Goal: Contribute content: Contribute content

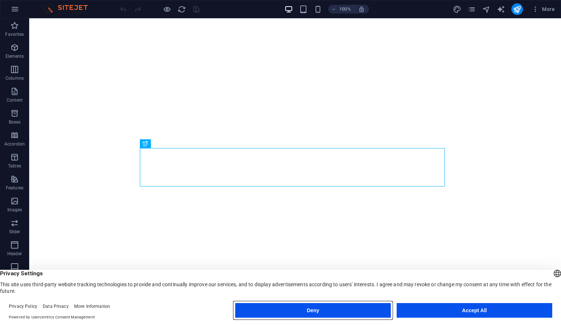
click at [334, 314] on button "Deny" at bounding box center [313, 310] width 156 height 15
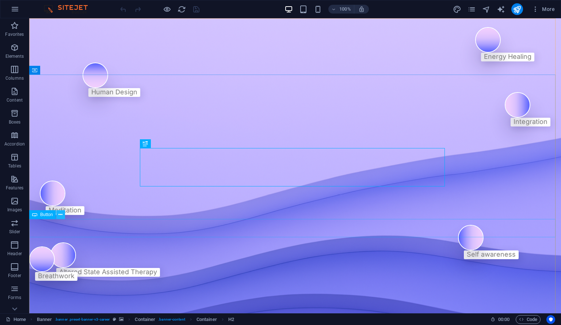
click at [63, 215] on button at bounding box center [60, 214] width 9 height 9
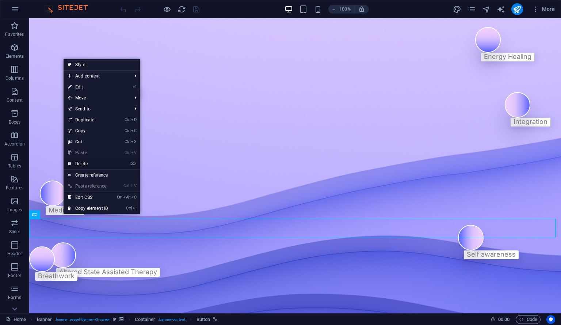
click at [93, 164] on link "⌦ Delete" at bounding box center [88, 163] width 49 height 11
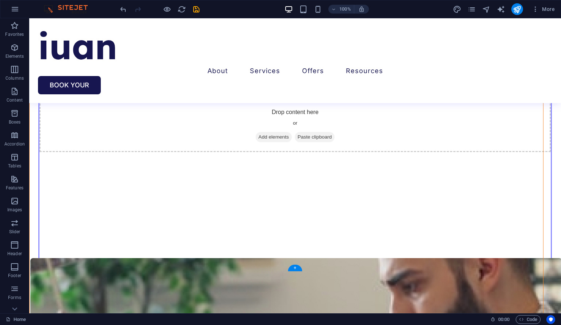
scroll to position [2505, 0]
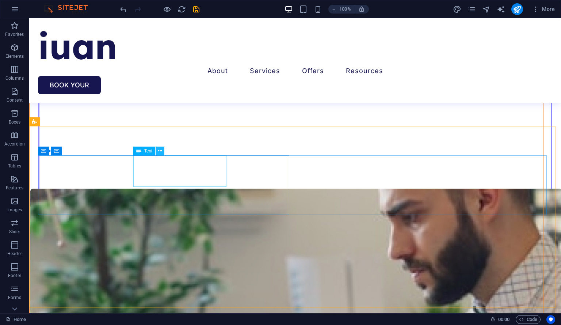
click at [159, 152] on icon at bounding box center [160, 151] width 4 height 8
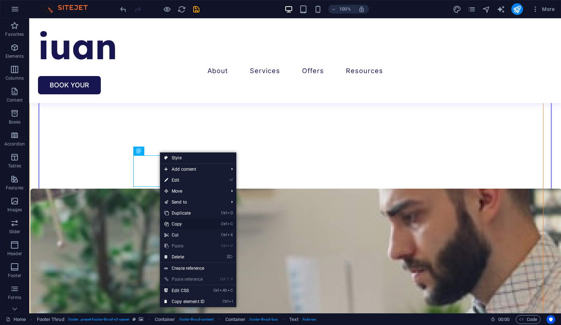
click at [175, 222] on link "Ctrl C Copy" at bounding box center [184, 224] width 49 height 11
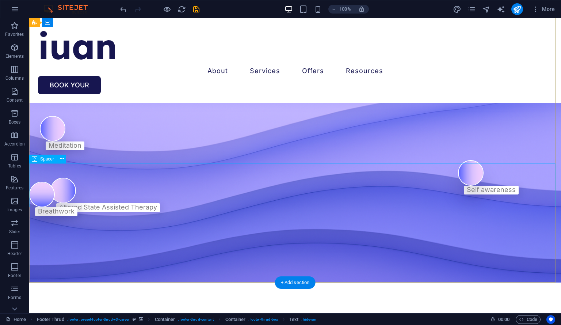
scroll to position [64, 0]
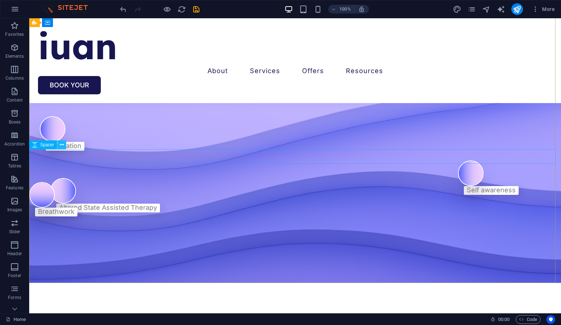
click at [61, 145] on icon at bounding box center [62, 145] width 4 height 8
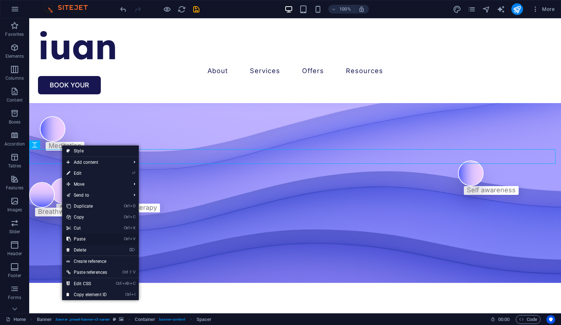
click at [89, 237] on link "Ctrl V Paste" at bounding box center [86, 239] width 49 height 11
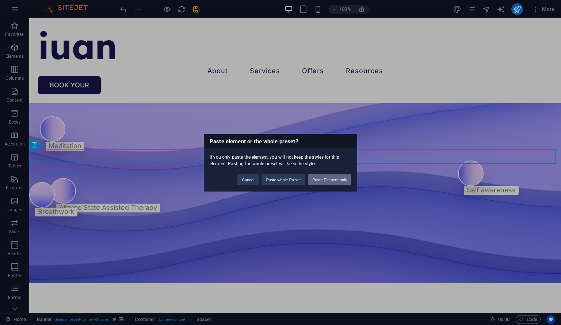
click at [323, 183] on button "Paste Element only" at bounding box center [329, 179] width 43 height 11
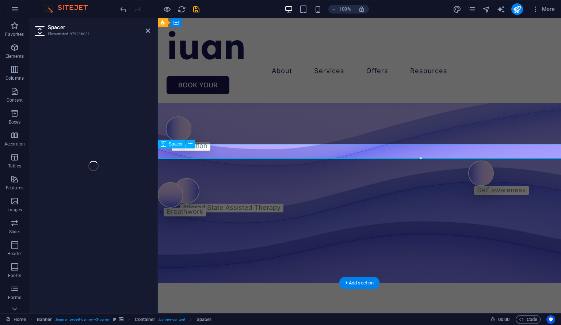
select select "px"
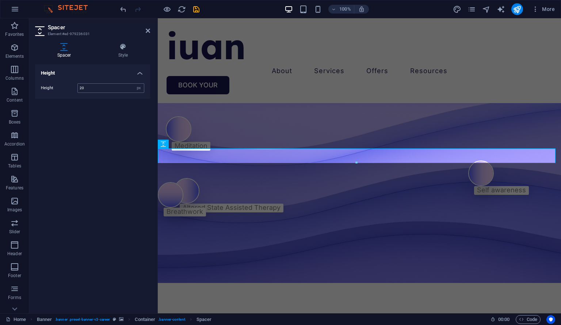
type input "20"
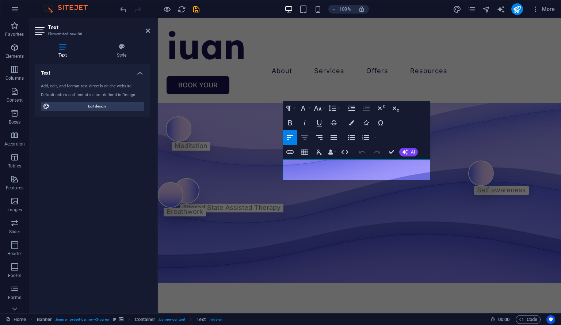
click at [306, 136] on icon "button" at bounding box center [305, 137] width 7 height 4
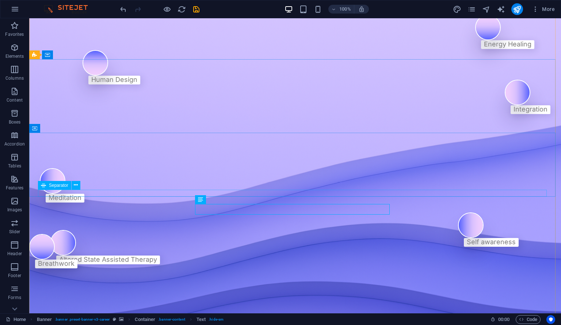
scroll to position [12, 0]
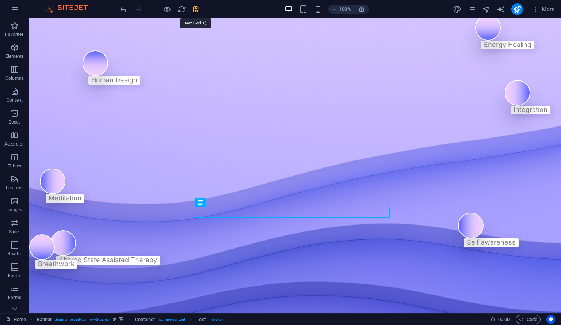
click at [196, 8] on icon "save" at bounding box center [196, 9] width 8 height 8
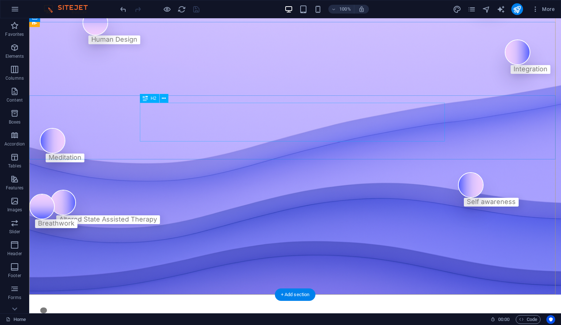
scroll to position [53, 0]
click at [157, 222] on div "Altered State Assisted Therapy" at bounding box center [108, 219] width 98 height 7
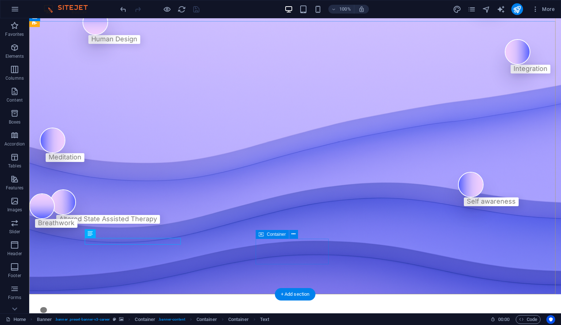
click at [77, 228] on div "Breathwork" at bounding box center [53, 210] width 48 height 34
click at [77, 228] on div "Breathwork" at bounding box center [56, 223] width 42 height 9
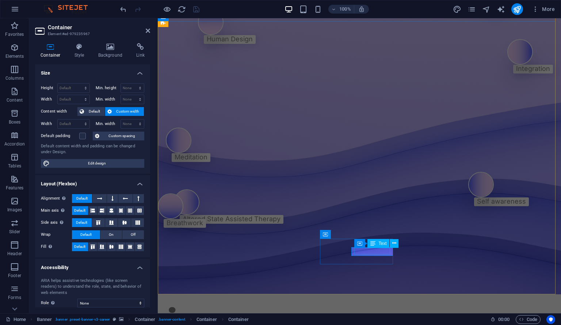
click at [203, 226] on div "Breathwork" at bounding box center [185, 223] width 37 height 7
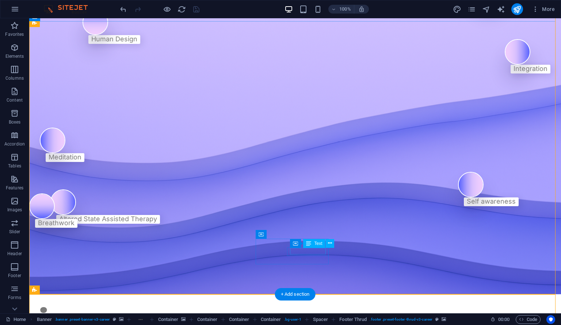
click at [75, 226] on div "Breathwork" at bounding box center [56, 223] width 37 height 7
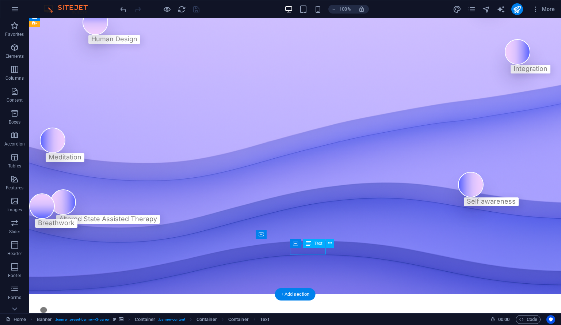
click at [75, 226] on div "Breathwork" at bounding box center [56, 223] width 37 height 7
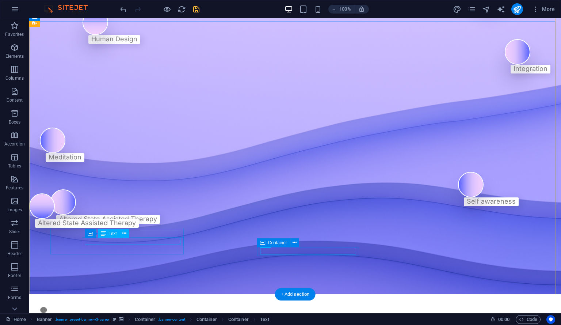
click at [157, 222] on div "Altered State Assisted Therapy" at bounding box center [108, 219] width 98 height 7
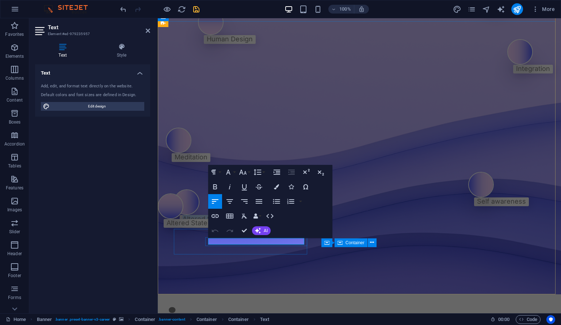
scroll to position [51, 0]
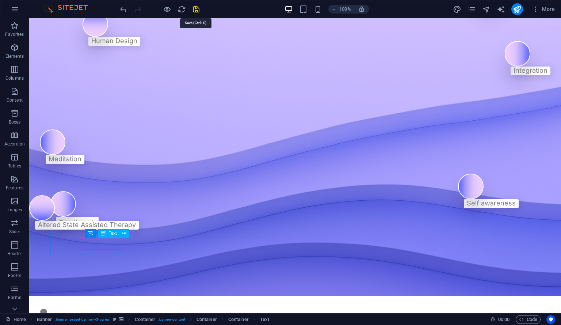
click at [197, 10] on icon "save" at bounding box center [196, 9] width 8 height 8
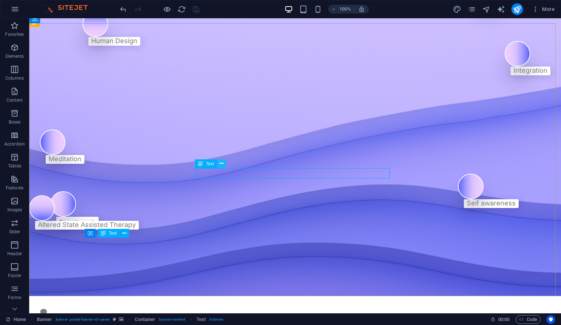
click at [224, 165] on button at bounding box center [221, 163] width 9 height 9
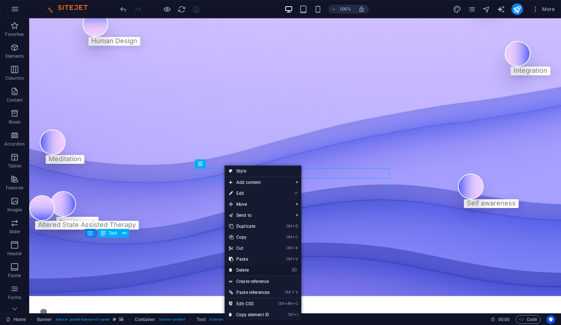
click at [254, 270] on link "⌦ Delete" at bounding box center [249, 270] width 49 height 11
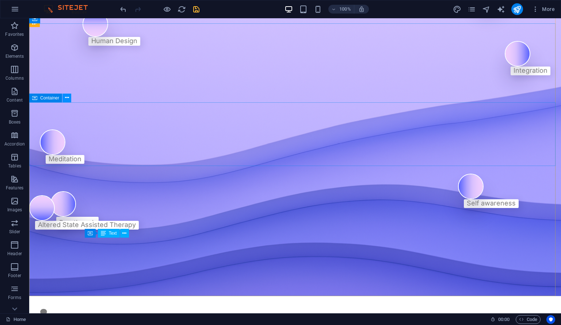
click at [67, 97] on icon at bounding box center [67, 98] width 4 height 8
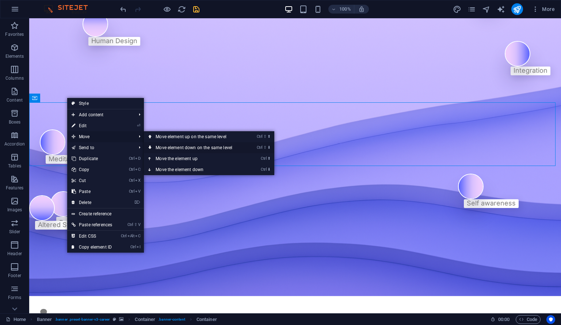
click at [170, 144] on link "Ctrl ⇧ ⬇ Move element down on the same level" at bounding box center [195, 147] width 103 height 11
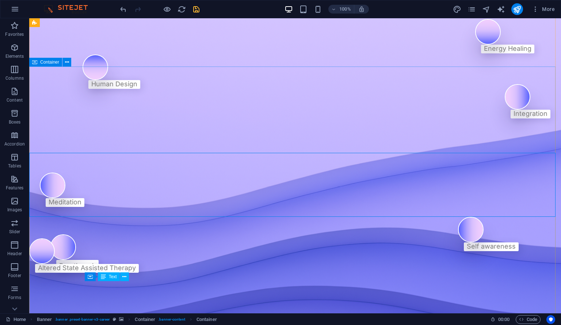
scroll to position [8, 0]
click at [68, 149] on icon at bounding box center [67, 149] width 4 height 8
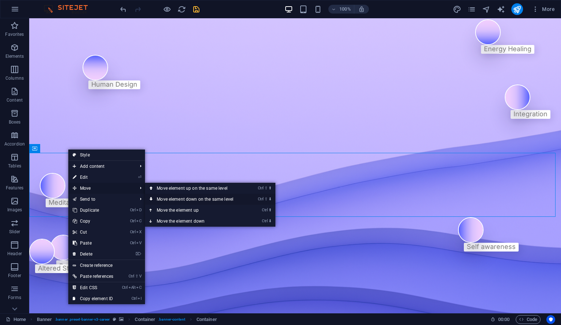
click at [162, 198] on link "Ctrl ⇧ ⬇ Move element down on the same level" at bounding box center [196, 199] width 103 height 11
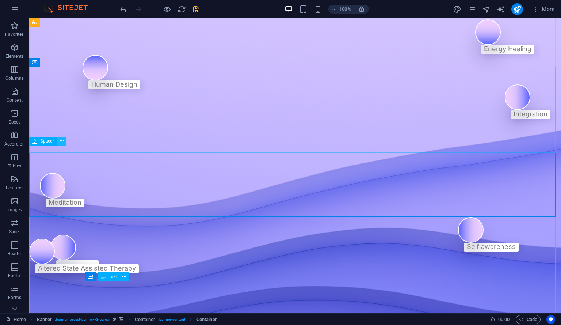
click at [61, 140] on icon at bounding box center [62, 141] width 4 height 8
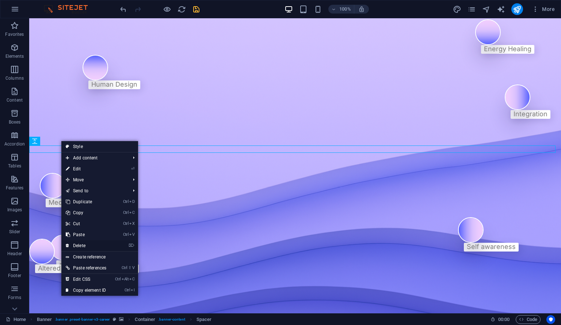
click at [88, 245] on link "⌦ Delete" at bounding box center [85, 245] width 49 height 11
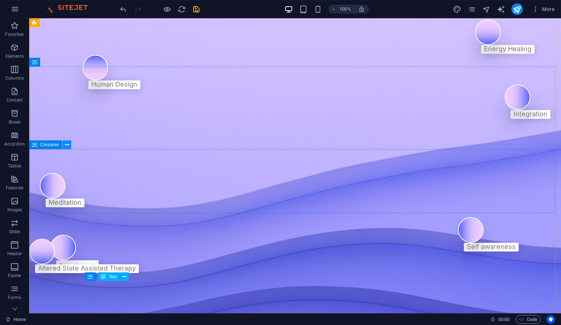
click at [66, 149] on button at bounding box center [66, 144] width 9 height 9
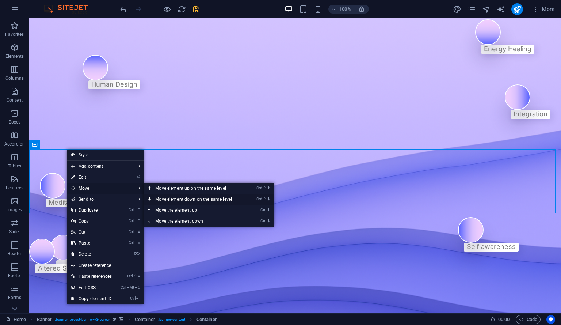
click at [161, 197] on link "Ctrl ⇧ ⬇ Move element down on the same level" at bounding box center [195, 199] width 103 height 11
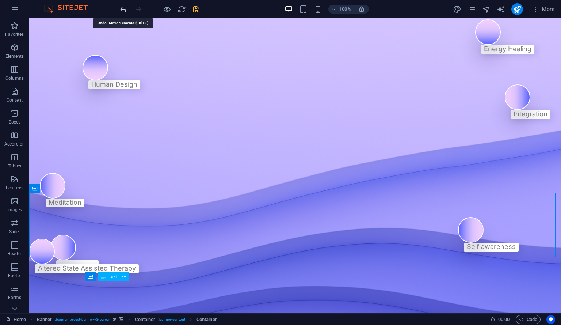
click at [123, 10] on icon "undo" at bounding box center [123, 9] width 8 height 8
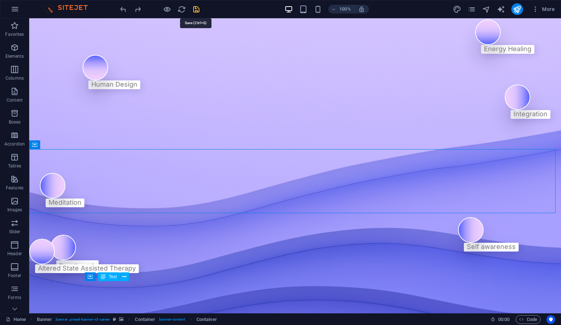
click at [195, 7] on icon "save" at bounding box center [196, 9] width 8 height 8
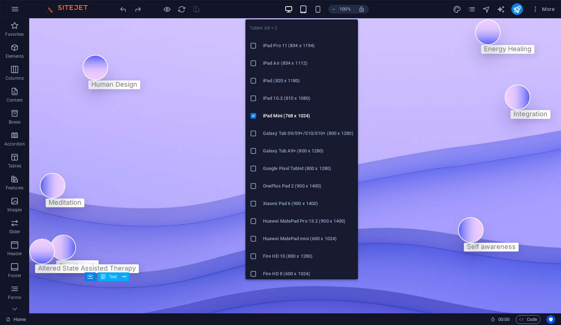
click at [305, 11] on icon "button" at bounding box center [303, 9] width 8 height 8
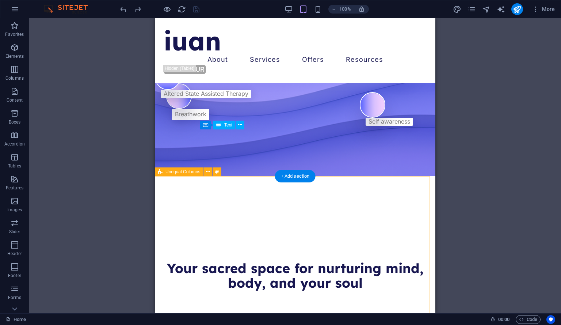
scroll to position [0, 0]
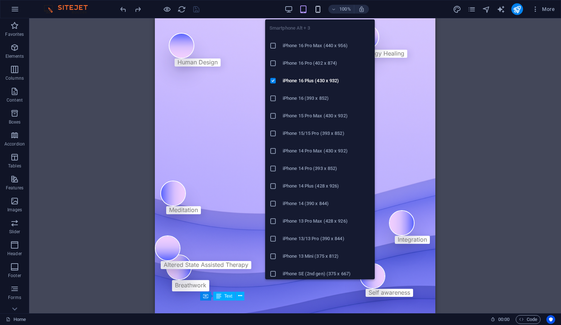
click at [317, 8] on icon "button" at bounding box center [318, 9] width 8 height 8
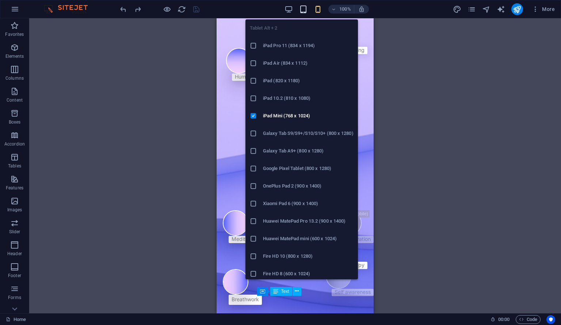
click at [304, 9] on icon "button" at bounding box center [303, 9] width 8 height 8
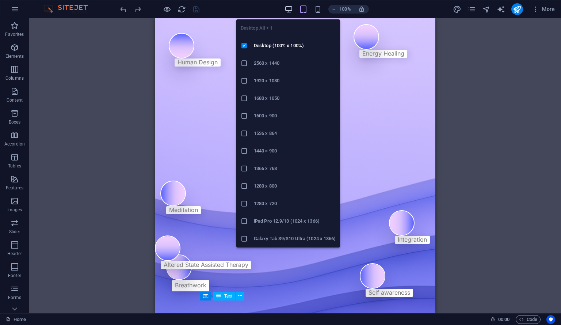
click at [291, 8] on icon "button" at bounding box center [289, 9] width 8 height 8
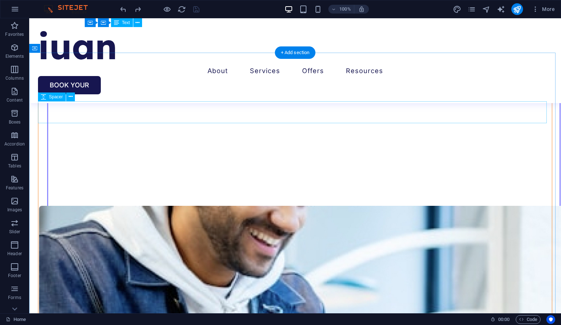
scroll to position [1922, 0]
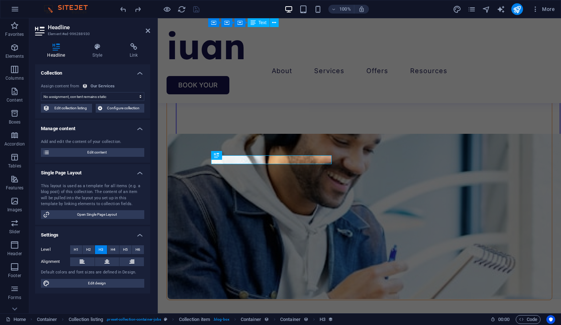
select select "name"
click at [122, 111] on span "Configure collection" at bounding box center [124, 108] width 38 height 9
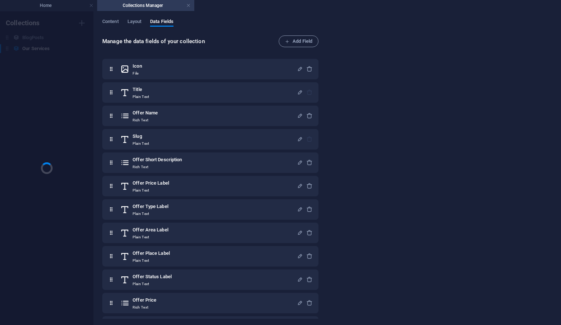
scroll to position [0, 0]
click at [115, 22] on span "Content" at bounding box center [110, 22] width 16 height 10
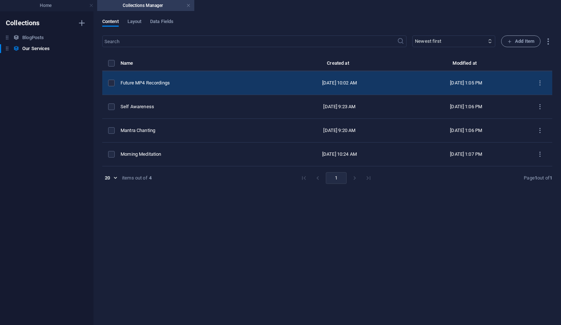
click at [178, 84] on div "Future MP4 Recordings" at bounding box center [195, 83] width 148 height 7
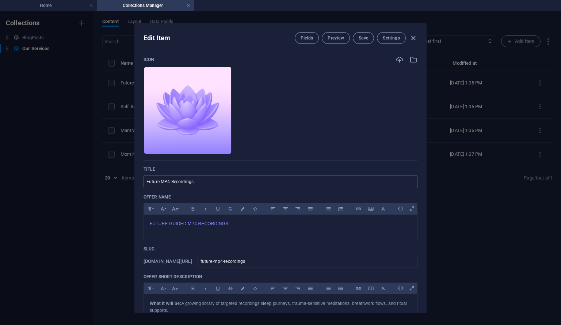
drag, startPoint x: 159, startPoint y: 181, endPoint x: 144, endPoint y: 181, distance: 15.0
click at [144, 181] on input "Future MP4 Recordings" at bounding box center [281, 181] width 274 height 13
type input "G MP4 Recordings"
type input "g-mp4-recordings"
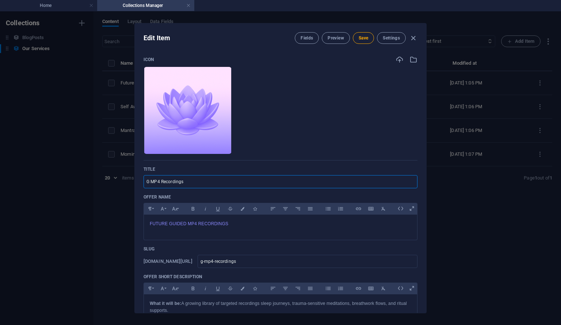
type input "Gu MP4 Recordings"
type input "gu-mp4-recordings"
type input "Gui MP4 Recordings"
type input "gui-mp4-recordings"
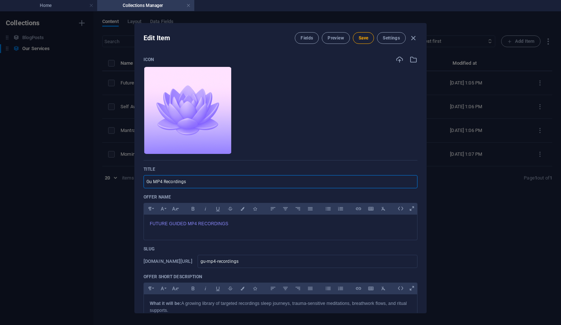
type input "gui-mp4-recordings"
type input "Guid MP4 Recordings"
type input "guid-mp4-recordings"
type input "Guide MP4 Recordings"
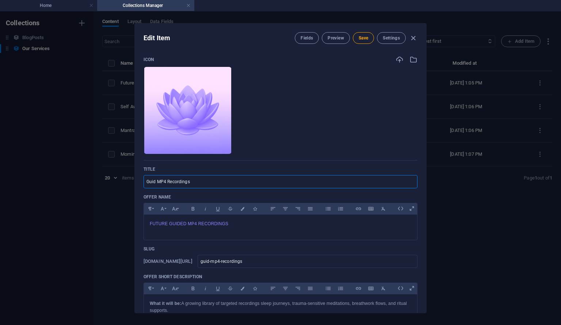
type input "guide-mp4-recordings"
type input "Guided MP4 Recordings"
type input "guided-mp4-recordings"
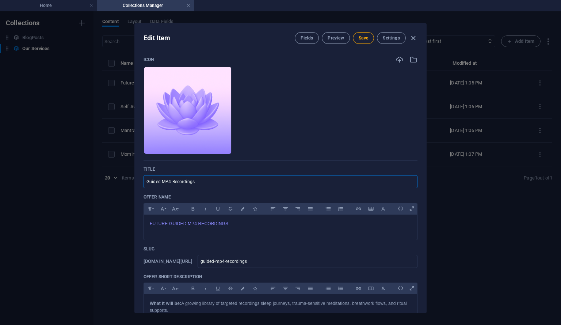
click at [205, 185] on input "Guided MP4 Recordings" at bounding box center [281, 181] width 274 height 13
type input "Guided MP4 Recording"
type input "guided-mp4-recording"
type input "Guided MP4 Recordin"
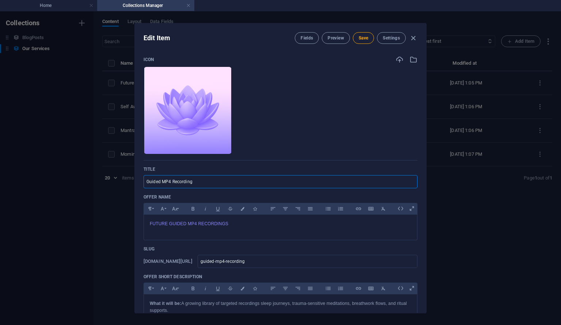
type input "guided-mp4-recordin"
type input "Guided MP4 Recordi"
type input "guided-mp4-recordi"
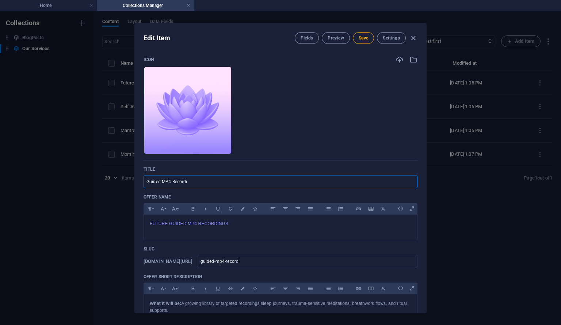
type input "Guided MP4 Record"
type input "guided-mp4-record"
type input "Guided MP4 Records"
type input "guided-mp4-records"
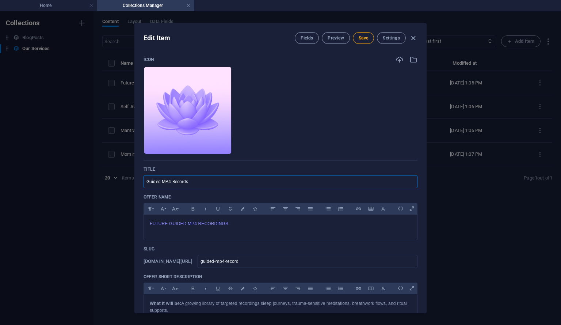
type input "guided-mp4-records"
type input "Guided MP4 Records"
click at [362, 35] on span "Save" at bounding box center [364, 38] width 10 height 6
click at [412, 38] on icon "button" at bounding box center [413, 38] width 8 height 8
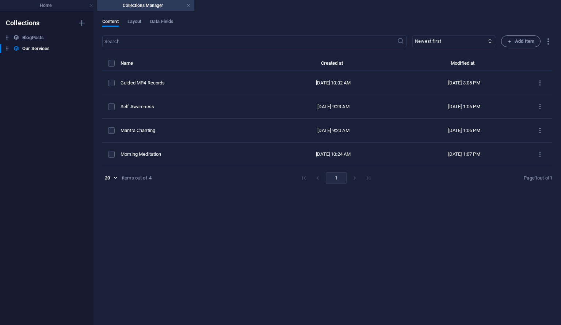
type input "guided-mp4-records"
click at [189, 4] on link at bounding box center [188, 5] width 4 height 7
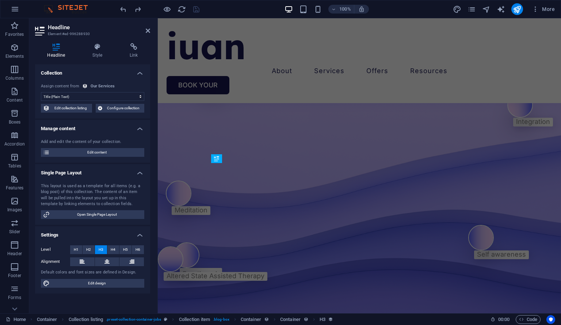
scroll to position [1952, 0]
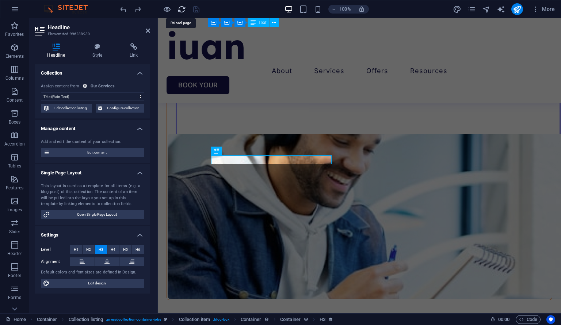
click at [183, 9] on icon "reload" at bounding box center [182, 9] width 8 height 8
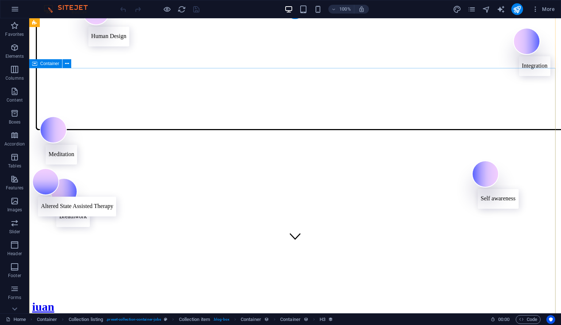
scroll to position [0, 0]
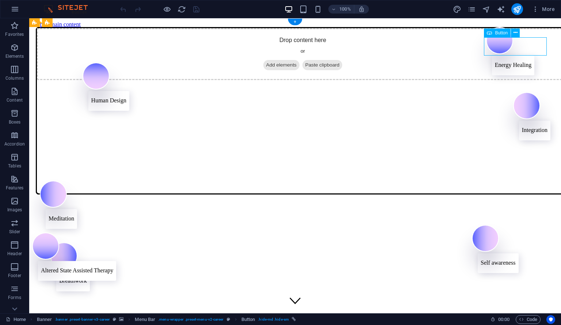
select select "9"
select select
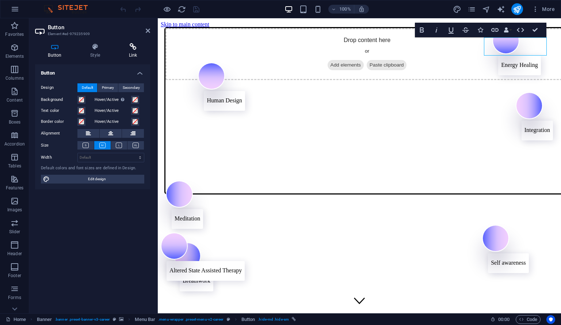
click at [130, 49] on icon at bounding box center [133, 46] width 34 height 7
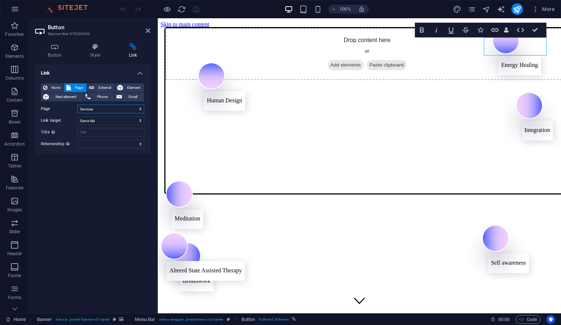
click at [141, 111] on select "Home About -- Our Team -- About PAT -- About ASAT -- About USUI REiKi -- About …" at bounding box center [110, 109] width 67 height 9
select select "17"
click at [77, 105] on select "Home About -- Our Team -- About PAT -- About ASAT -- About USUI REiKi -- About …" at bounding box center [110, 109] width 67 height 9
click at [111, 239] on div "Link None Page External Element Next element Phone Email Page Home About -- Our…" at bounding box center [92, 185] width 115 height 243
click at [196, 12] on icon "save" at bounding box center [196, 9] width 8 height 8
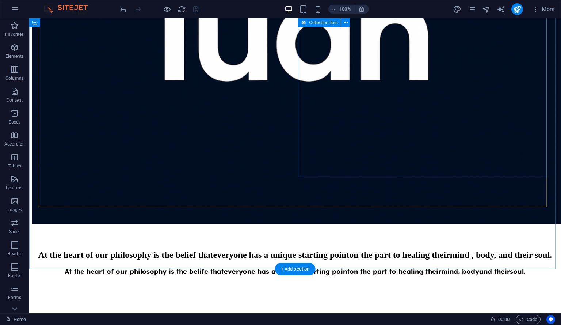
scroll to position [2065, 0]
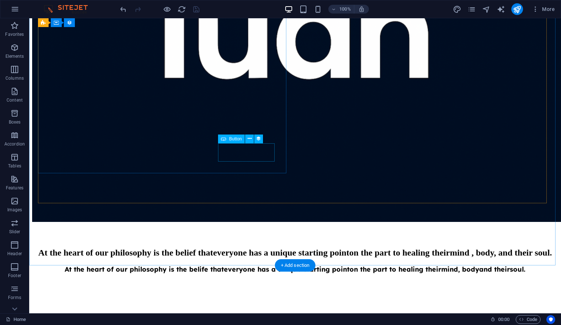
select select "px"
select select
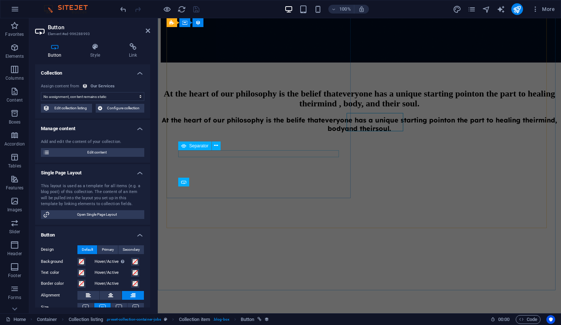
scroll to position [2096, 0]
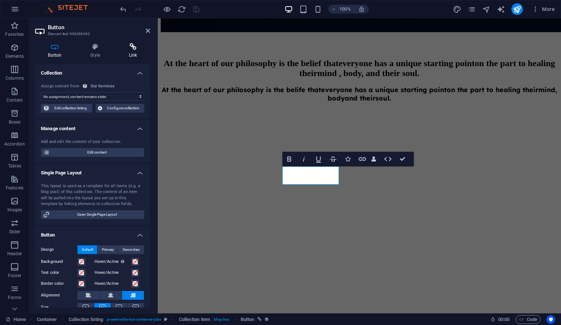
click at [134, 51] on h4 "Link" at bounding box center [133, 50] width 34 height 15
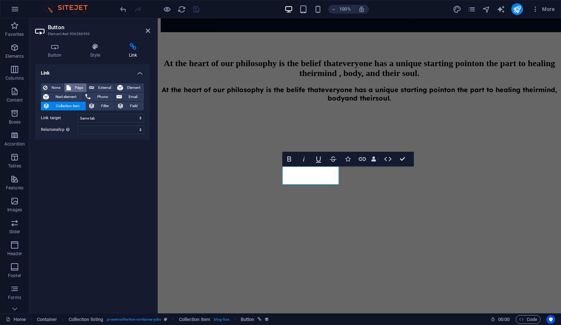
click at [79, 89] on span "Page" at bounding box center [78, 87] width 11 height 9
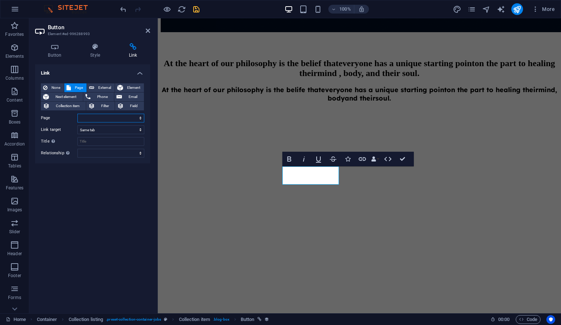
click at [140, 117] on select "Home About -- Our Team -- About PAT -- About ASAT -- About USUI REiKi -- About …" at bounding box center [110, 118] width 67 height 9
select select "13"
click at [77, 114] on select "Home About -- Our Team -- About PAT -- About ASAT -- About USUI REiKi -- About …" at bounding box center [110, 118] width 67 height 9
click at [198, 7] on icon "save" at bounding box center [196, 9] width 8 height 8
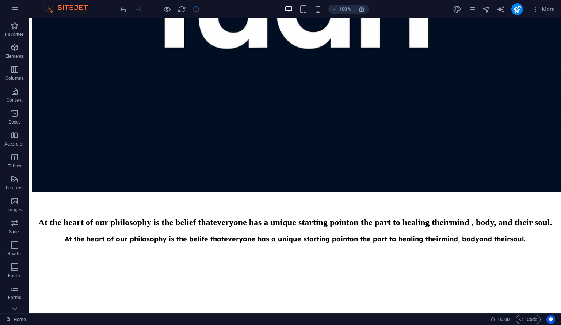
scroll to position [2065, 0]
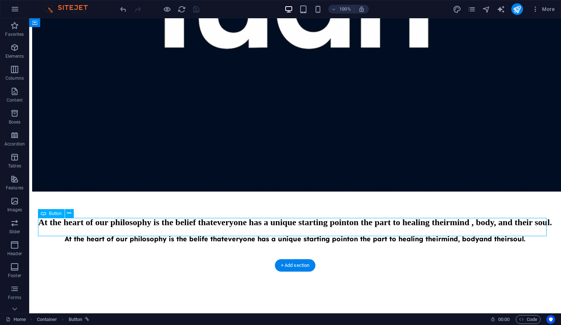
select select "13"
select select
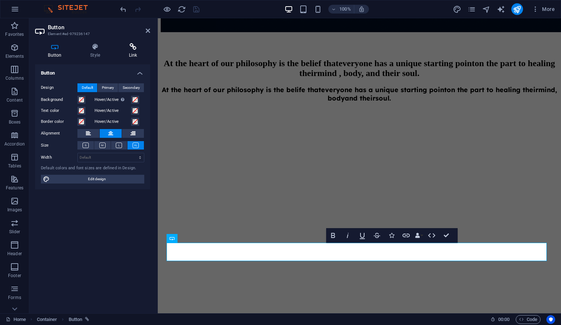
click at [127, 52] on h4 "Link" at bounding box center [133, 50] width 34 height 15
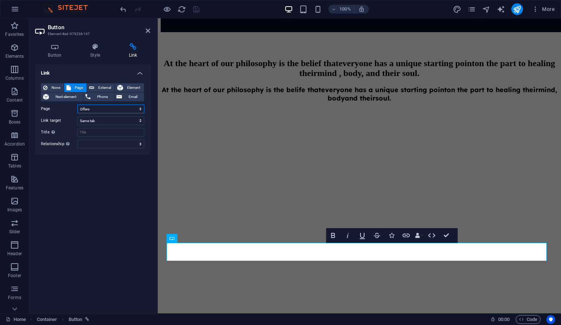
click at [140, 109] on select "Home About -- Our Team -- About PAT -- About ASAT -- About USUI REiKi -- About …" at bounding box center [110, 109] width 67 height 9
click at [77, 105] on select "Home About -- Our Team -- About PAT -- About ASAT -- About USUI REiKi -- About …" at bounding box center [110, 109] width 67 height 9
click at [114, 231] on div "Link None Page External Element Next element Phone Email Page Home About -- Our…" at bounding box center [92, 185] width 115 height 243
click at [148, 33] on icon at bounding box center [148, 31] width 4 height 6
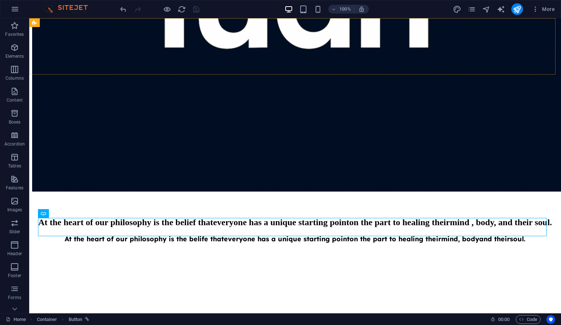
scroll to position [2065, 0]
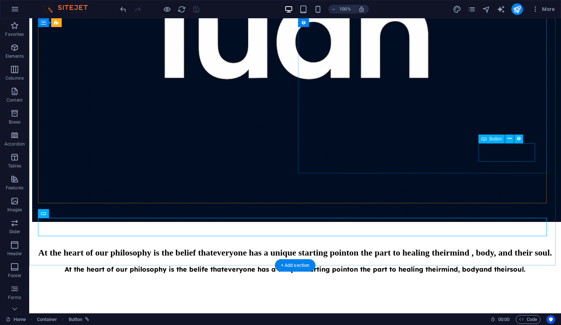
select select "px"
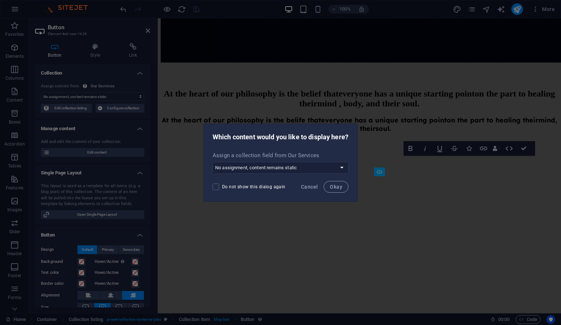
scroll to position [2096, 0]
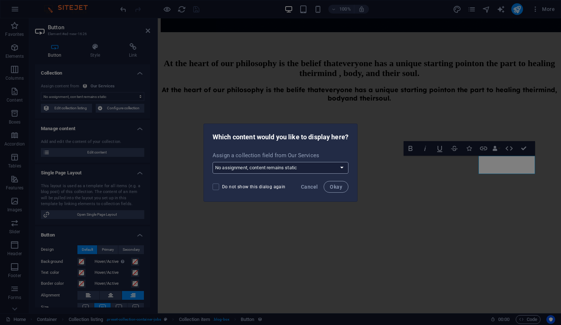
click at [341, 169] on select "No assignment, content remains static Create a new field Created at (Date) Upda…" at bounding box center [281, 168] width 136 height 12
click at [345, 170] on select "No assignment, content remains static Create a new field Created at (Date) Upda…" at bounding box center [281, 168] width 136 height 12
click at [338, 188] on span "Okay" at bounding box center [336, 187] width 12 height 6
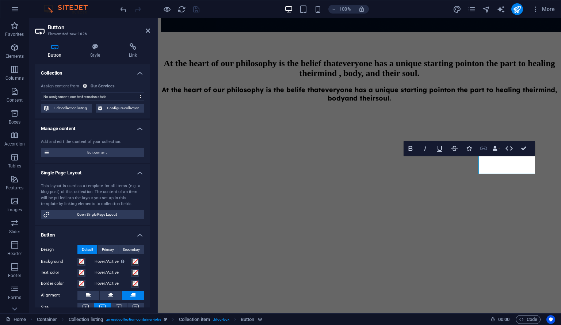
click at [487, 149] on icon "button" at bounding box center [484, 148] width 9 height 9
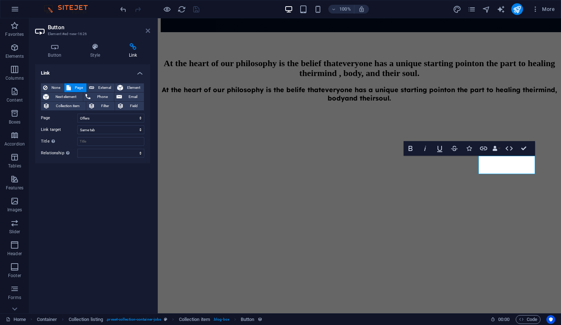
click at [147, 33] on icon at bounding box center [148, 31] width 4 height 6
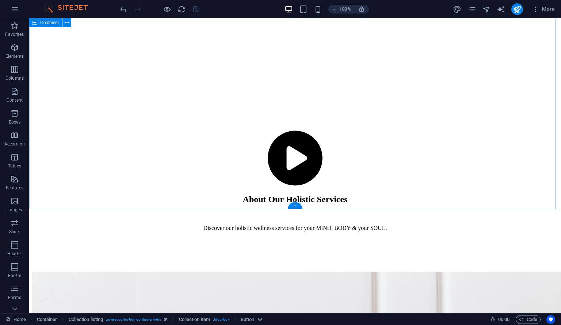
scroll to position [2505, 0]
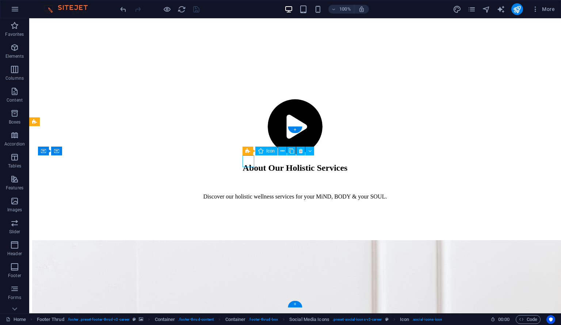
select select "xMidYMid"
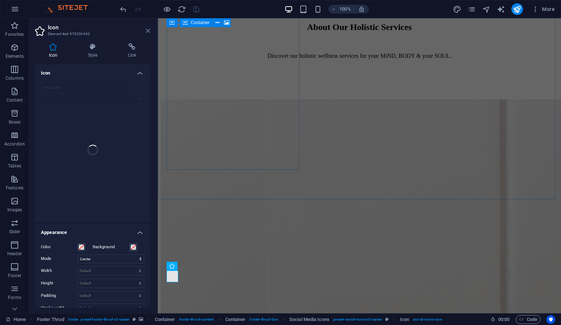
click at [147, 32] on icon at bounding box center [148, 31] width 4 height 6
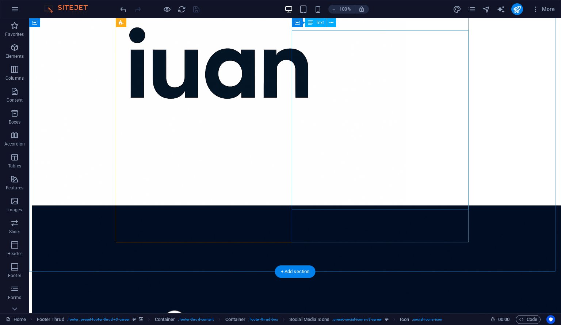
scroll to position [1718, 0]
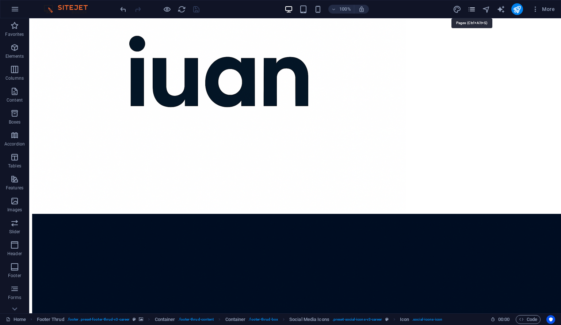
click at [472, 7] on icon "pages" at bounding box center [472, 9] width 8 height 8
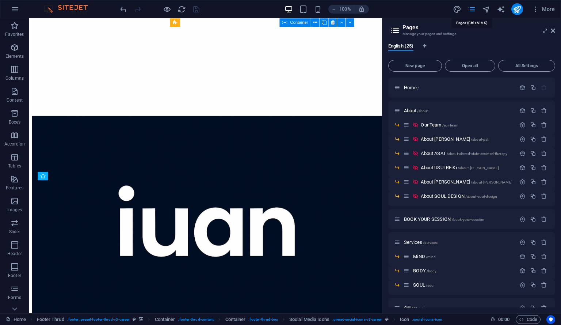
scroll to position [2707, 0]
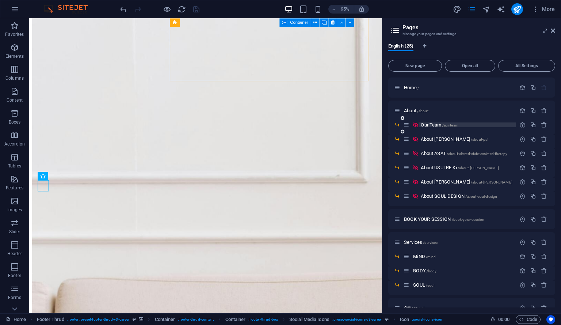
click at [432, 126] on span "Our Team /aur-team" at bounding box center [439, 124] width 37 height 5
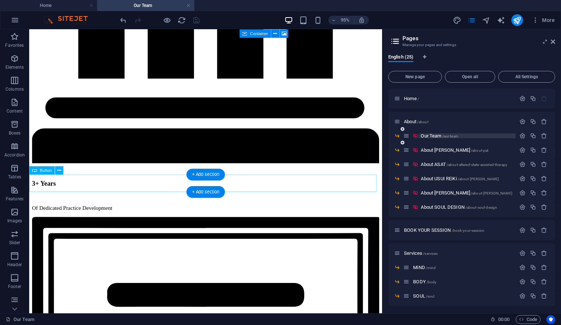
scroll to position [2484, 0]
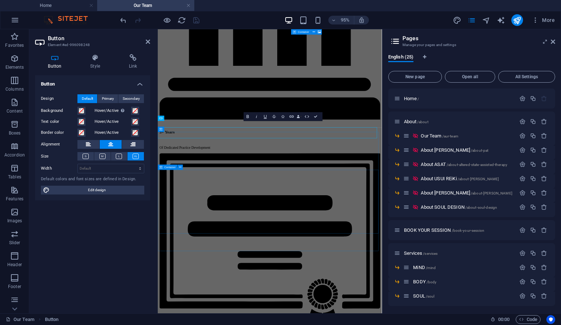
scroll to position [2473, 0]
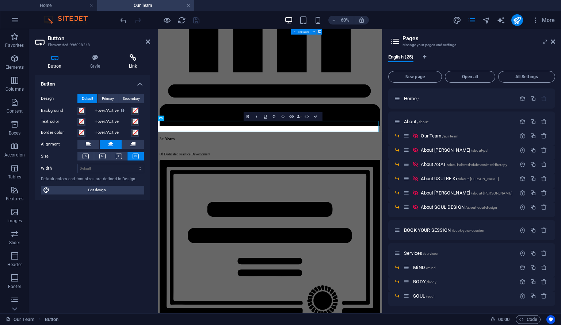
click at [132, 63] on h4 "Link" at bounding box center [133, 61] width 34 height 15
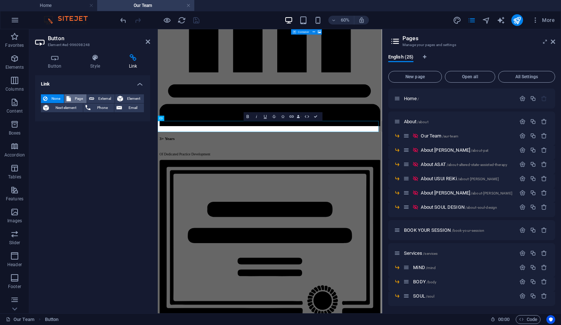
click at [80, 97] on span "Page" at bounding box center [78, 98] width 11 height 9
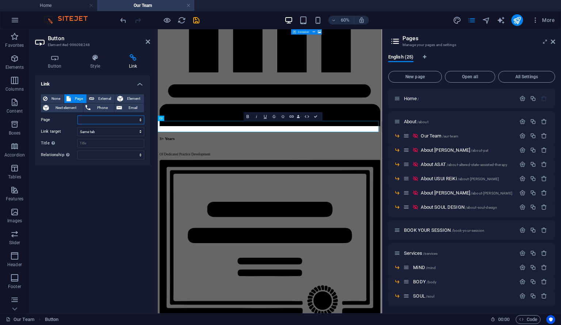
click at [140, 119] on select "Home About -- Our Team -- About PAT -- About ASAT -- About USUI REiKi -- About …" at bounding box center [110, 119] width 67 height 9
select select "8"
click at [77, 115] on select "Home About -- Our Team -- About PAT -- About ASAT -- About USUI REiKi -- About …" at bounding box center [110, 119] width 67 height 9
click at [105, 200] on div "Link None Page External Element Next element Phone Email Page Home About -- Our…" at bounding box center [92, 191] width 115 height 232
click at [199, 18] on icon "save" at bounding box center [196, 20] width 8 height 8
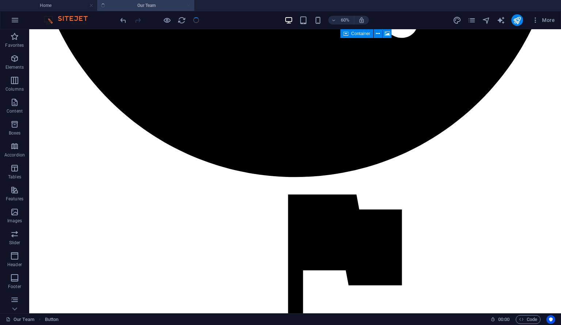
scroll to position [2045, 0]
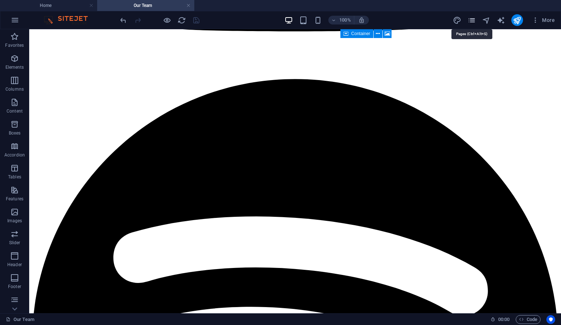
click at [472, 19] on icon "pages" at bounding box center [472, 20] width 8 height 8
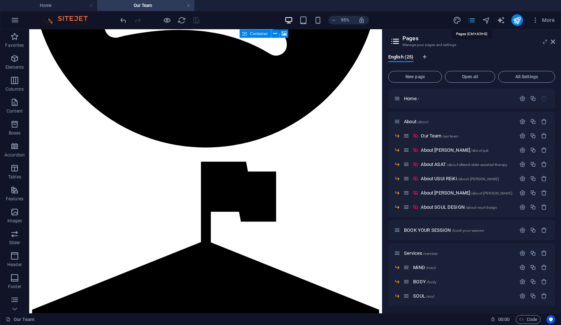
scroll to position [2484, 0]
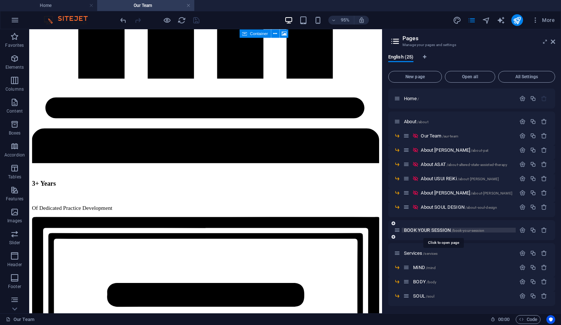
click at [424, 230] on span "BOOK YOUR SESSION /book-your-session" at bounding box center [444, 229] width 80 height 5
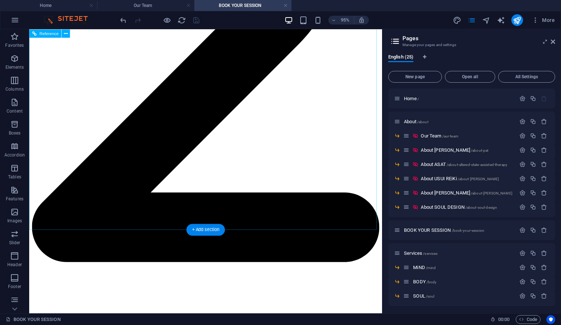
scroll to position [1778, 0]
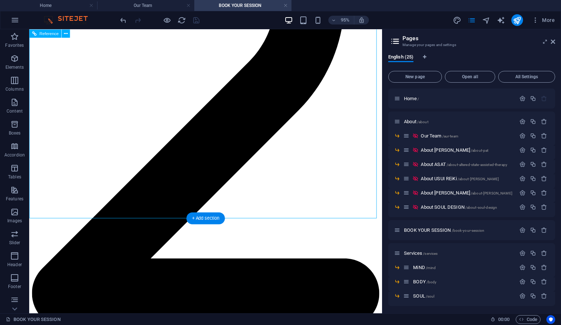
scroll to position [1700, 0]
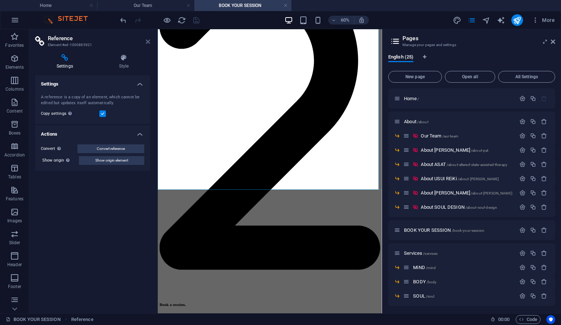
click at [148, 43] on icon at bounding box center [148, 42] width 4 height 6
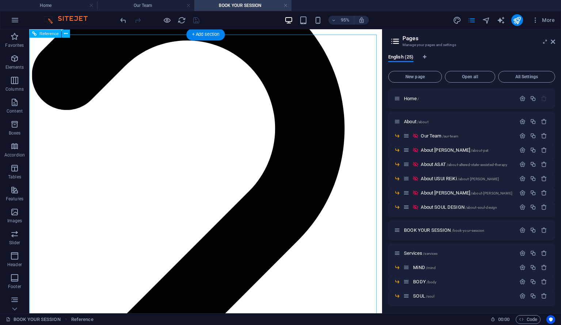
scroll to position [1572, 0]
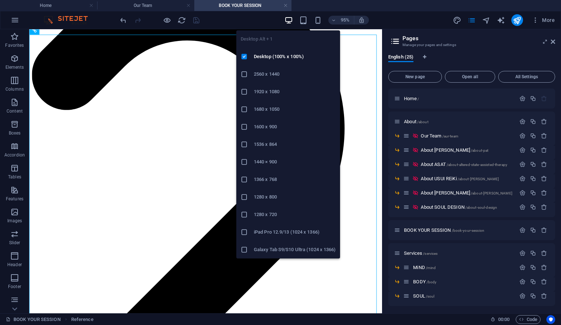
click at [292, 20] on icon "button" at bounding box center [289, 20] width 8 height 8
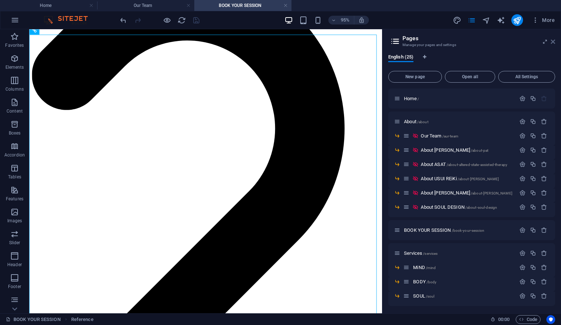
click at [554, 41] on icon at bounding box center [553, 42] width 4 height 6
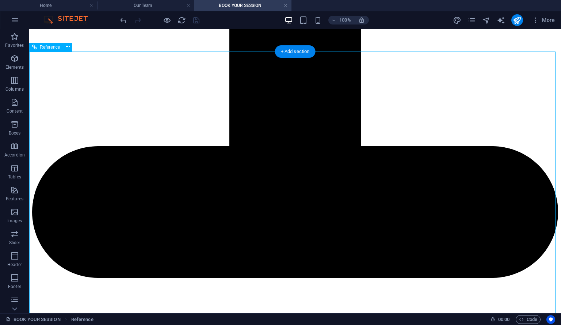
scroll to position [1412, 0]
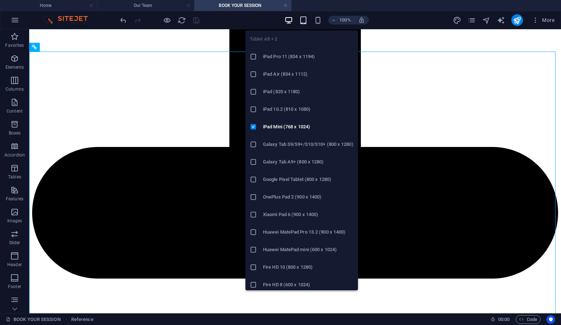
click at [305, 20] on icon "button" at bounding box center [303, 20] width 8 height 8
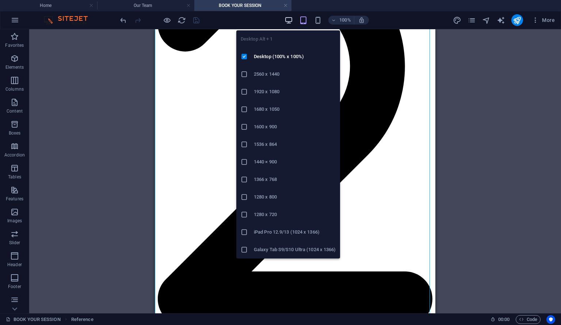
click at [288, 19] on icon "button" at bounding box center [289, 20] width 8 height 8
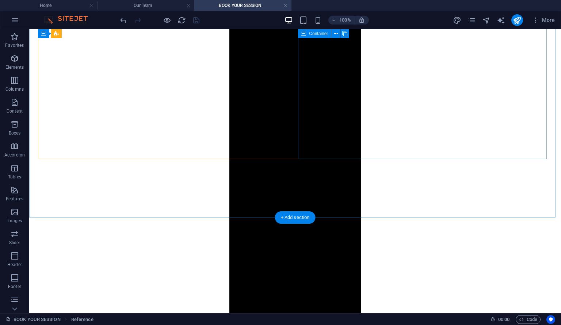
scroll to position [1020, 0]
click at [286, 5] on link at bounding box center [286, 5] width 4 height 7
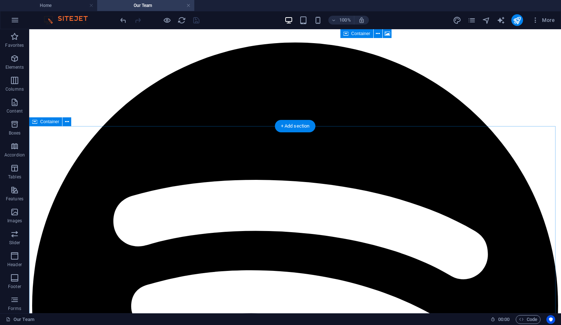
scroll to position [2080, 0]
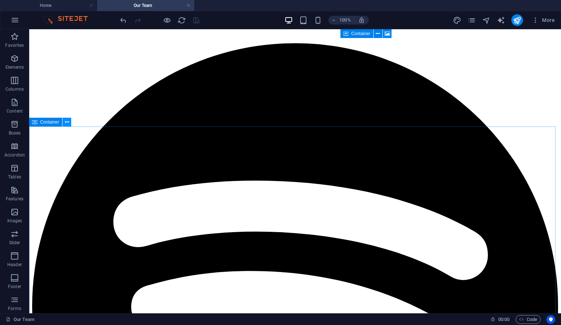
click at [67, 122] on icon at bounding box center [67, 122] width 4 height 8
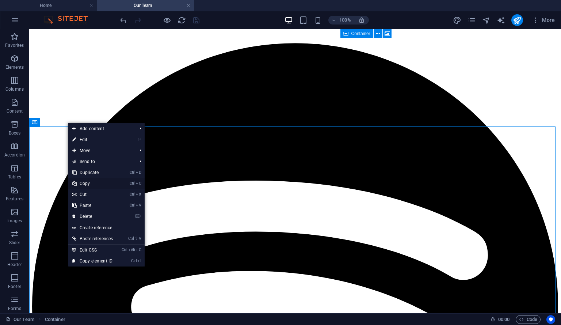
click at [90, 184] on link "Ctrl C Copy" at bounding box center [92, 183] width 49 height 11
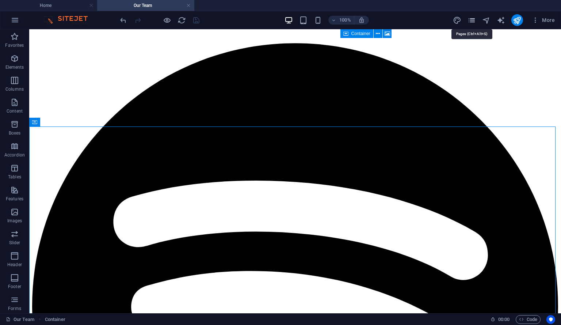
click at [474, 20] on icon "pages" at bounding box center [472, 20] width 8 height 8
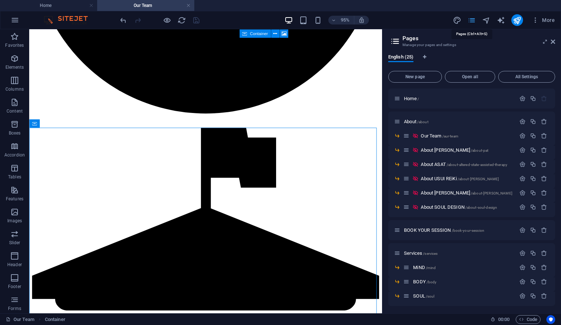
scroll to position [2551, 0]
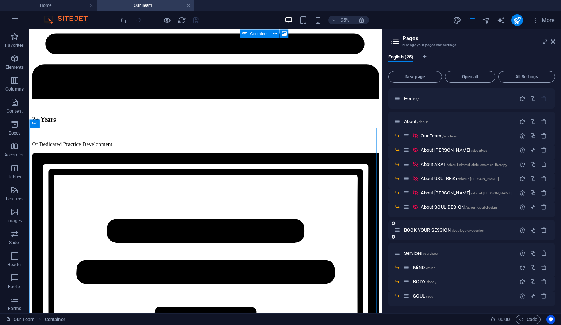
click at [443, 226] on div "BOOK YOUR SESSION /book-your-session" at bounding box center [455, 230] width 122 height 8
click at [442, 228] on span "BOOK YOUR SESSION /book-your-session" at bounding box center [444, 229] width 80 height 5
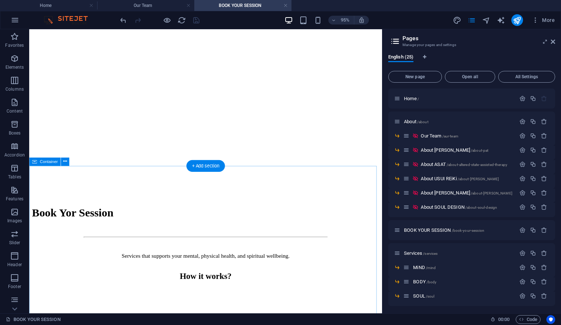
scroll to position [385, 0]
click at [68, 164] on button at bounding box center [65, 162] width 8 height 8
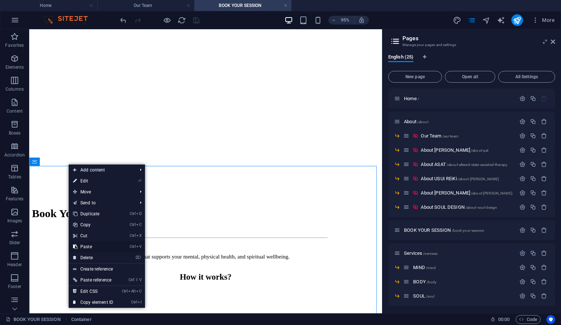
click at [88, 246] on link "Ctrl V Paste" at bounding box center [93, 246] width 49 height 11
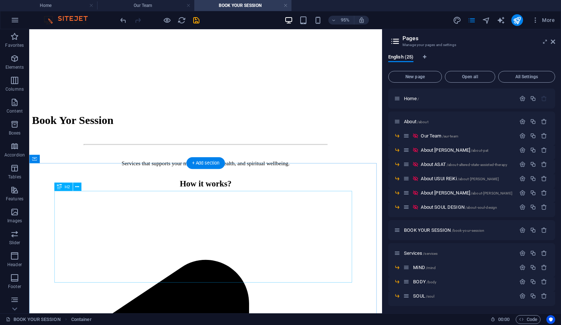
scroll to position [654, 0]
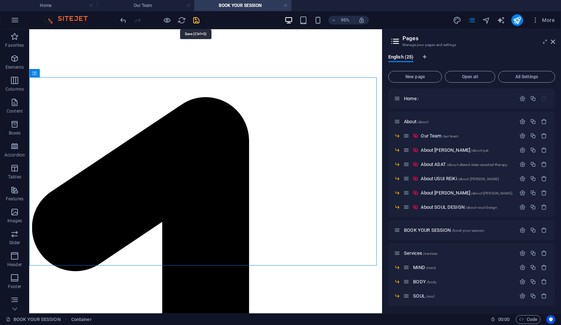
click at [195, 21] on icon "save" at bounding box center [196, 20] width 8 height 8
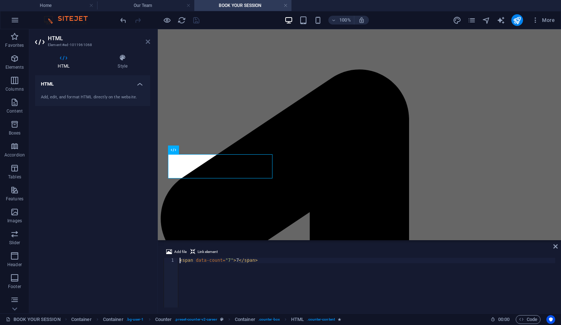
click at [148, 41] on icon at bounding box center [148, 42] width 4 height 6
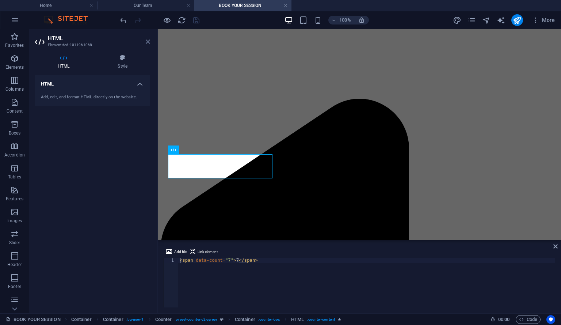
scroll to position [593, 0]
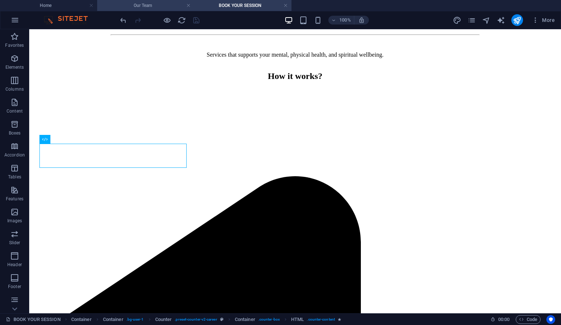
click at [160, 6] on h4 "Our Team" at bounding box center [145, 5] width 97 height 8
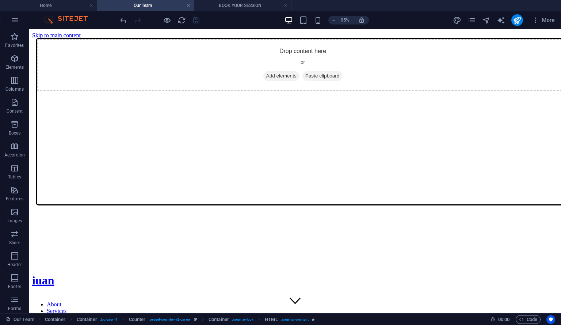
scroll to position [2551, 0]
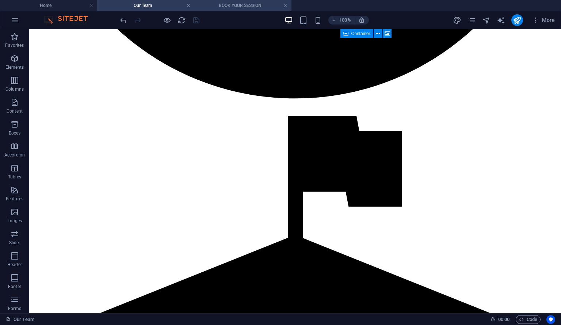
click at [277, 3] on h4 "BOOK YOUR SESSION" at bounding box center [242, 5] width 97 height 8
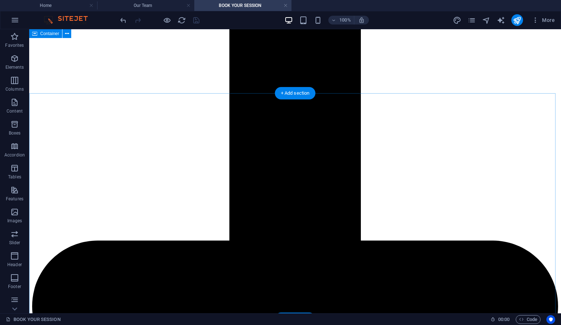
scroll to position [1318, 0]
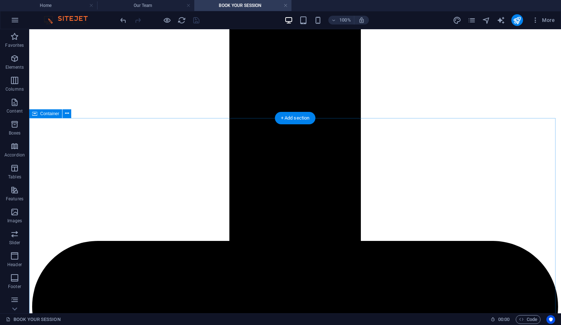
select select "px"
select select "ms"
select select "s"
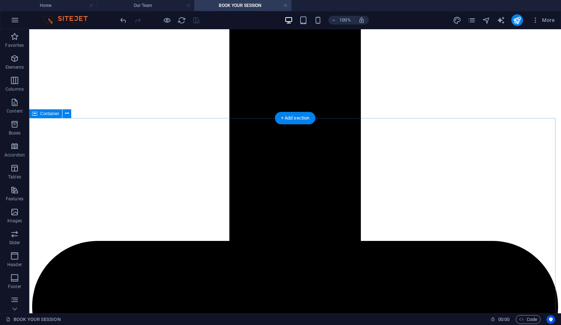
select select "progressive"
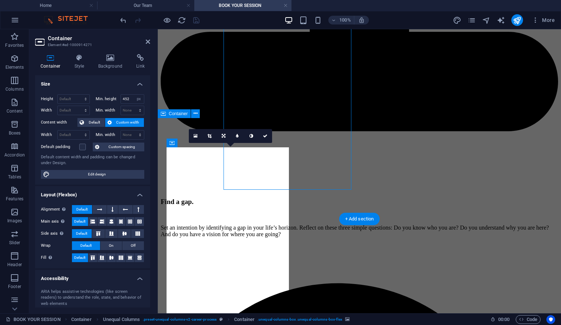
scroll to position [1442, 0]
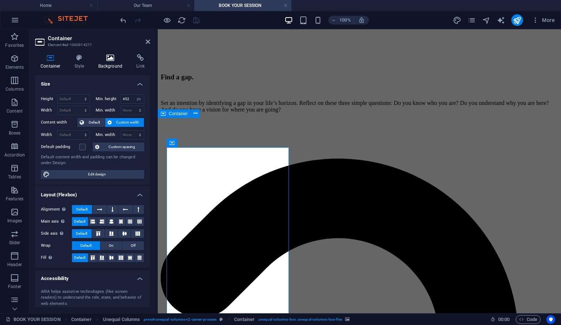
click at [113, 61] on icon at bounding box center [110, 57] width 35 height 7
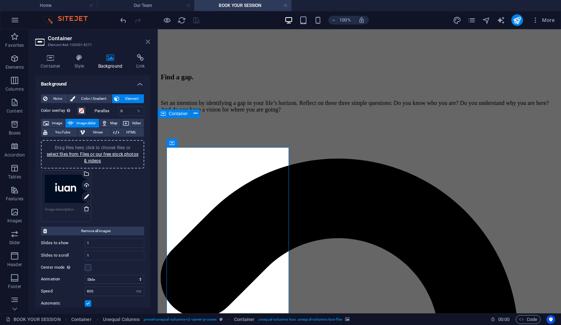
click at [147, 42] on icon at bounding box center [148, 42] width 4 height 6
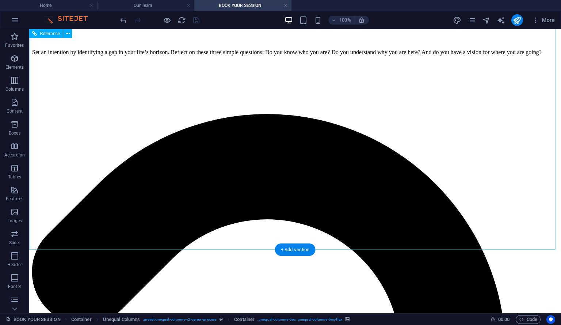
scroll to position [1868, 0]
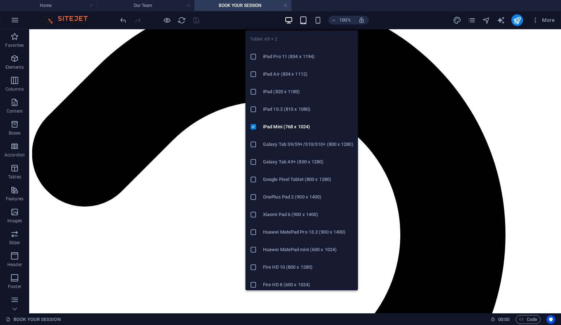
click at [304, 21] on icon "button" at bounding box center [303, 20] width 8 height 8
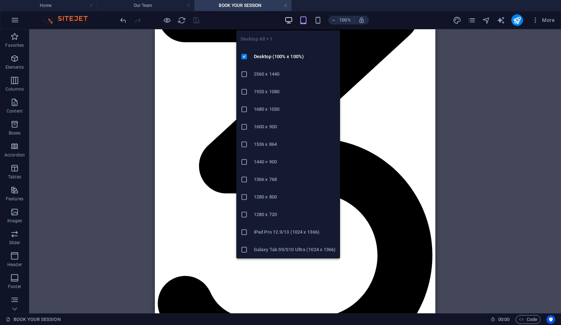
click at [289, 20] on icon "button" at bounding box center [289, 20] width 8 height 8
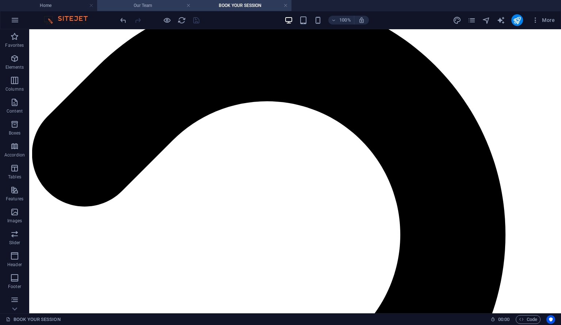
click at [164, 2] on h4 "Our Team" at bounding box center [145, 5] width 97 height 8
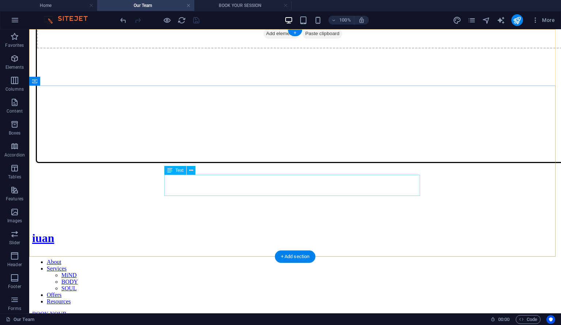
scroll to position [43, 0]
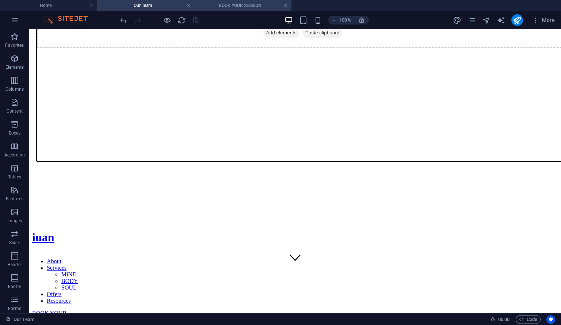
click at [241, 6] on h4 "BOOK YOUR SESSION" at bounding box center [242, 5] width 97 height 8
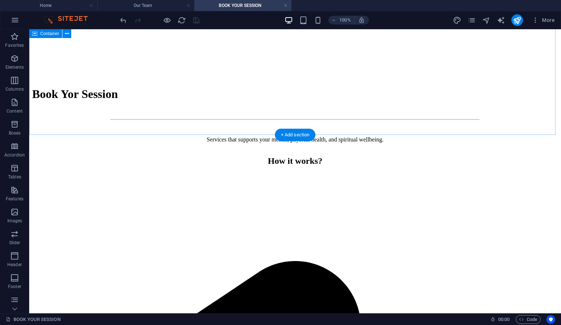
scroll to position [508, 0]
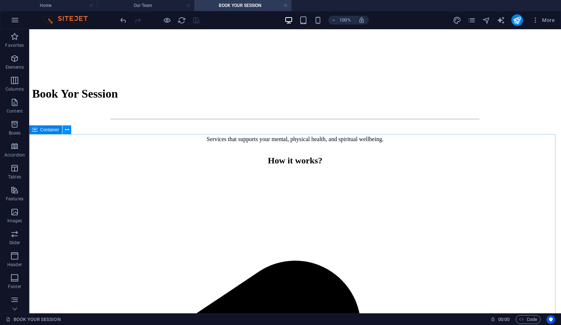
click at [69, 130] on button at bounding box center [66, 129] width 9 height 9
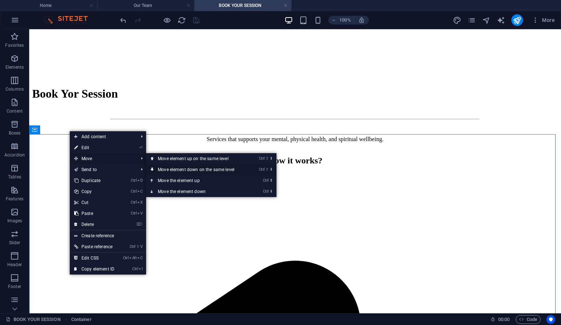
click at [169, 170] on link "Ctrl ⇧ ⬇ Move element down on the same level" at bounding box center [197, 169] width 103 height 11
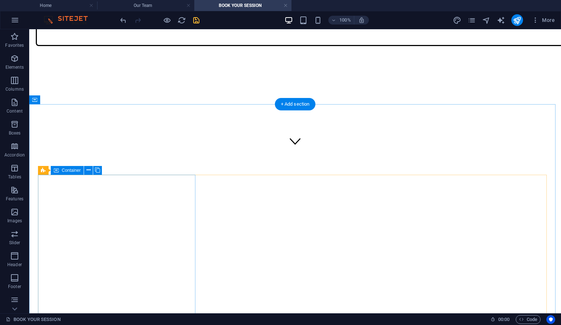
scroll to position [0, 0]
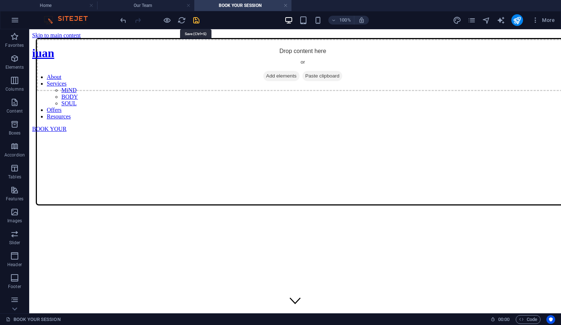
click at [197, 22] on icon "save" at bounding box center [196, 20] width 8 height 8
click at [157, 5] on h4 "Our Team" at bounding box center [145, 5] width 97 height 8
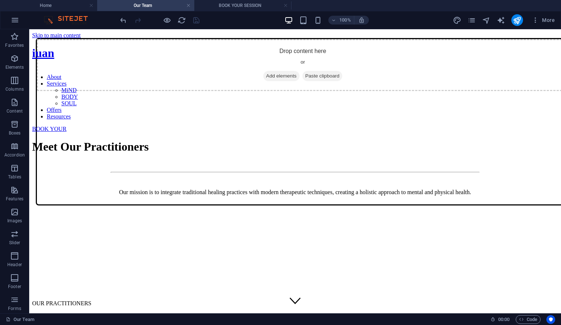
scroll to position [43, 0]
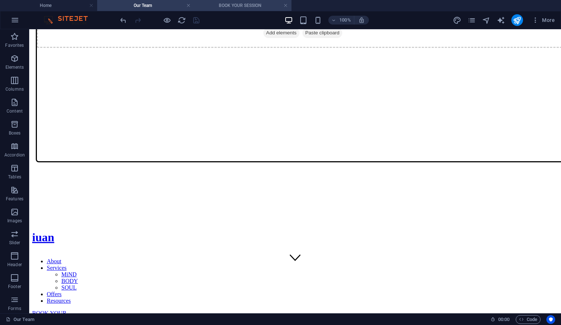
click at [250, 4] on h4 "BOOK YOUR SESSION" at bounding box center [242, 5] width 97 height 8
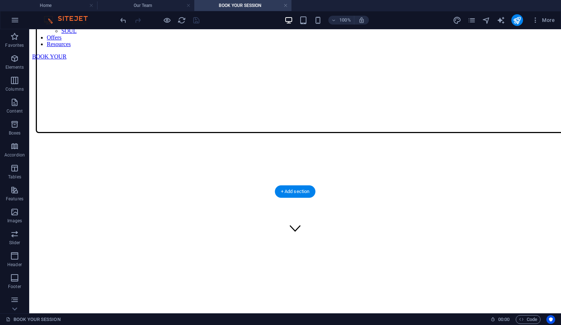
scroll to position [0, 0]
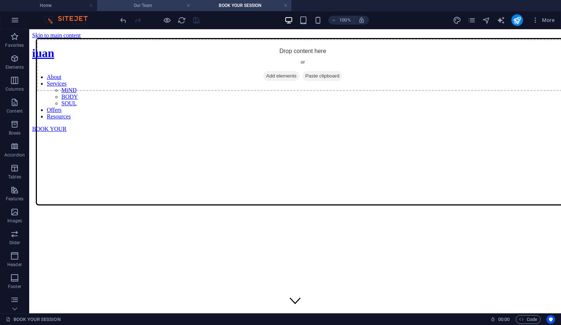
click at [157, 7] on h4 "Our Team" at bounding box center [145, 5] width 97 height 8
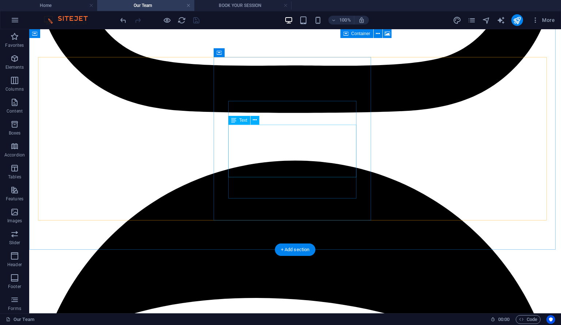
scroll to position [1963, 0]
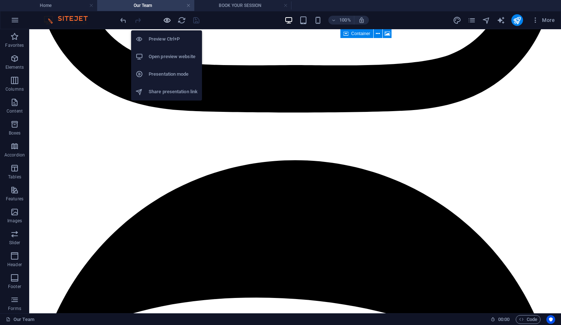
click at [167, 17] on icon "button" at bounding box center [167, 20] width 8 height 8
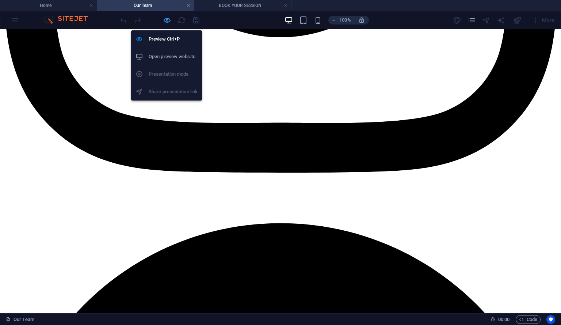
scroll to position [1941, 0]
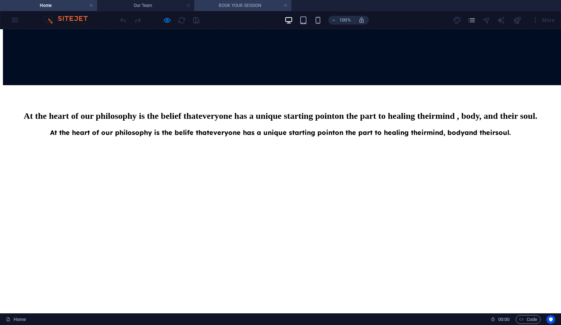
scroll to position [2249, 0]
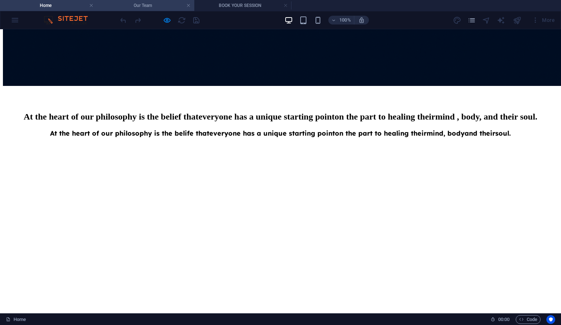
click at [173, 1] on li "Our Team" at bounding box center [145, 5] width 97 height 11
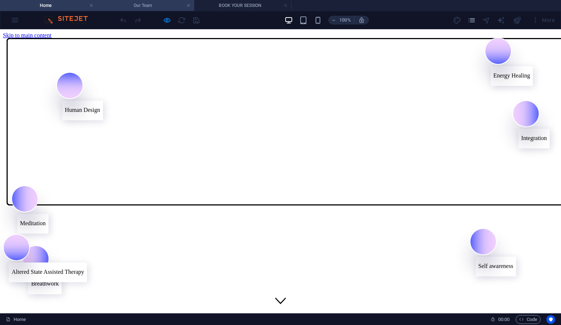
scroll to position [1941, 0]
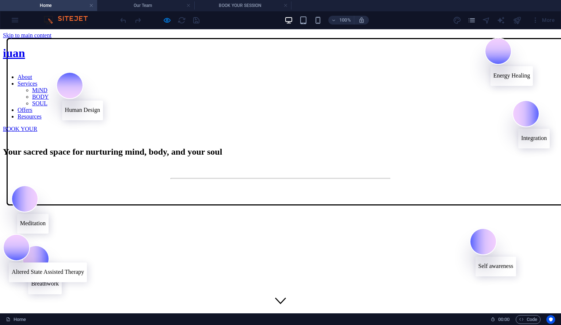
scroll to position [2249, 0]
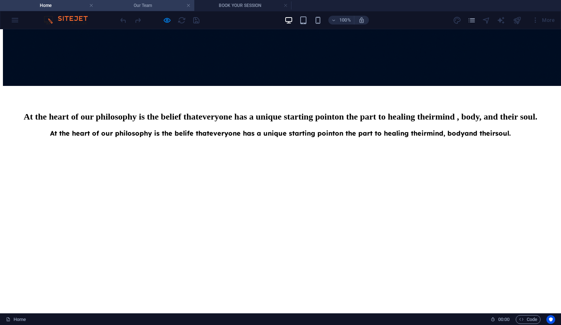
click at [167, 6] on h4 "Our Team" at bounding box center [145, 5] width 97 height 8
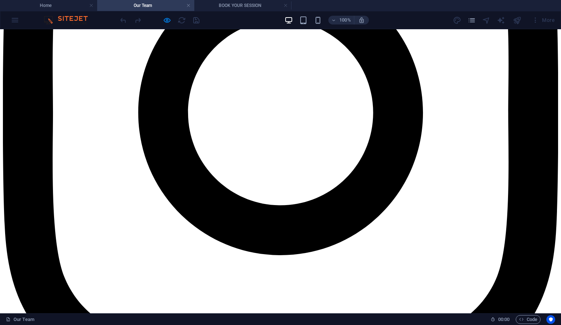
scroll to position [0, 0]
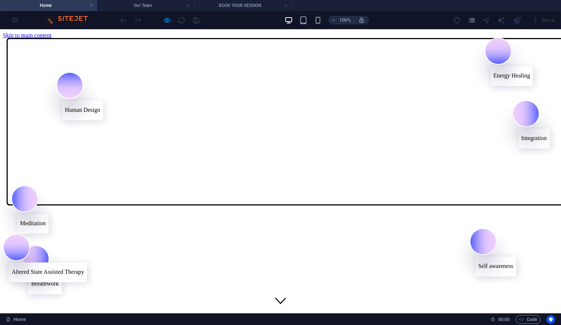
scroll to position [2249, 0]
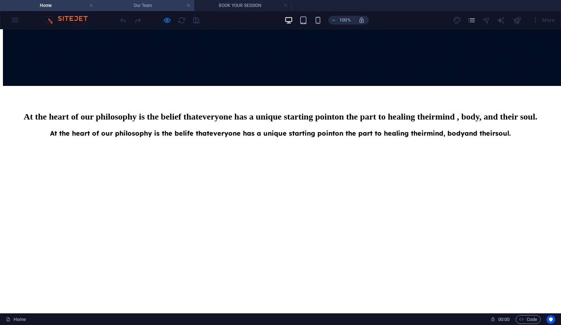
click at [138, 3] on h4 "Our Team" at bounding box center [145, 5] width 97 height 8
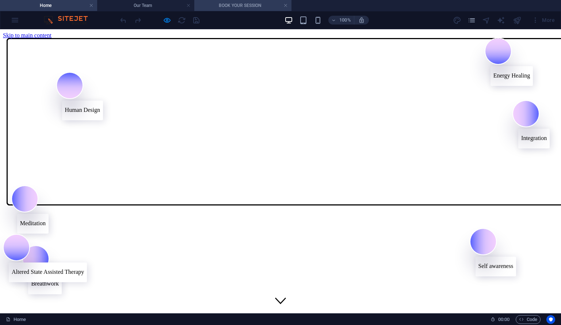
click at [253, 8] on h4 "BOOK YOUR SESSION" at bounding box center [242, 5] width 97 height 8
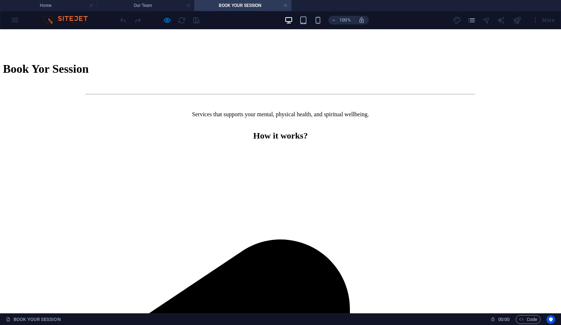
scroll to position [560, 0]
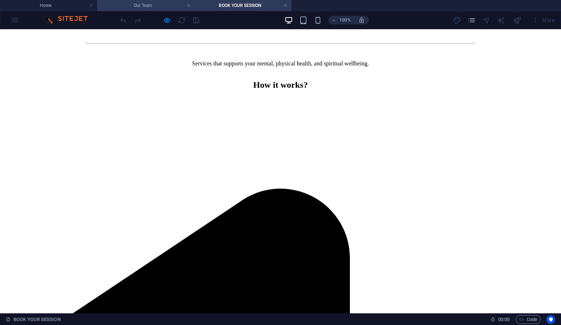
click at [167, 4] on h4 "Our Team" at bounding box center [145, 5] width 97 height 8
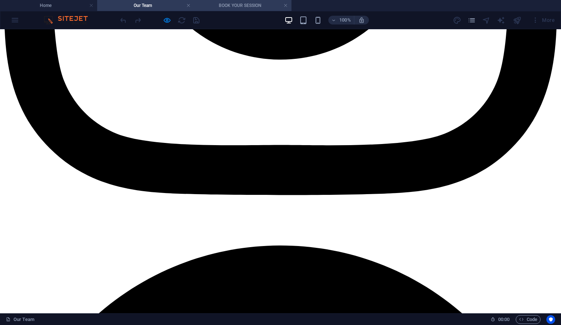
click at [252, 4] on h4 "BOOK YOUR SESSION" at bounding box center [242, 5] width 97 height 8
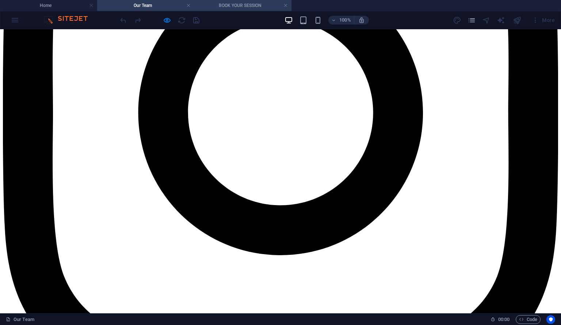
scroll to position [560, 0]
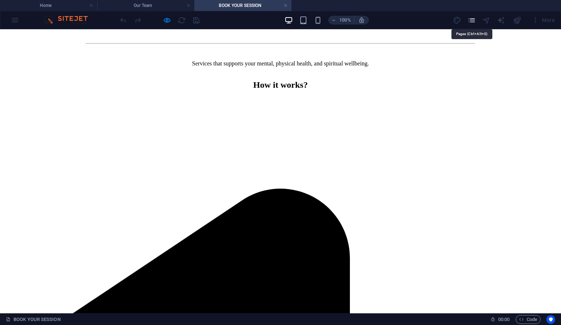
click at [472, 21] on icon "pages" at bounding box center [472, 20] width 8 height 8
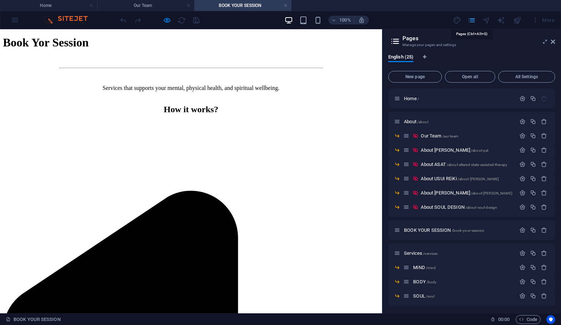
scroll to position [628, 0]
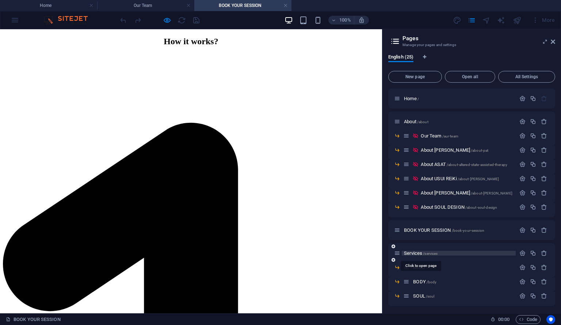
click at [417, 254] on span "Services /services" at bounding box center [421, 252] width 34 height 5
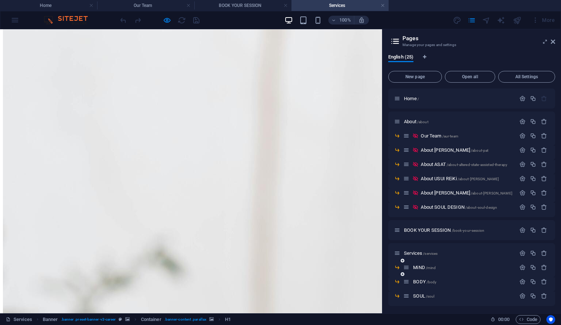
scroll to position [1299, 0]
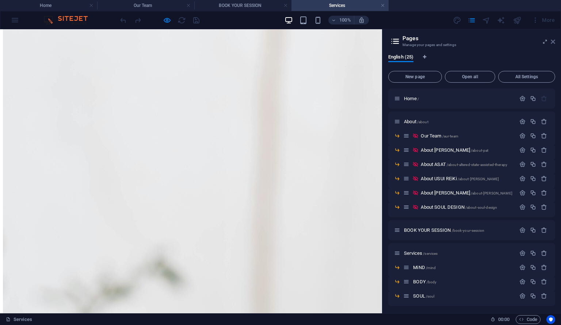
click at [554, 40] on icon at bounding box center [553, 42] width 4 height 6
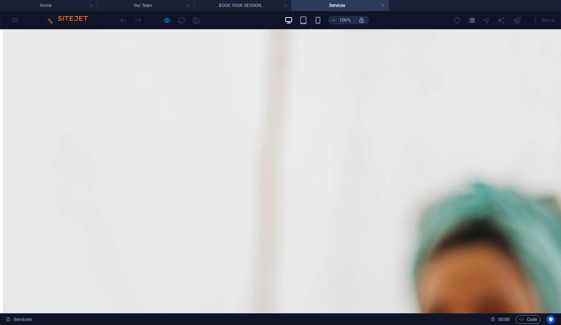
scroll to position [1204, 0]
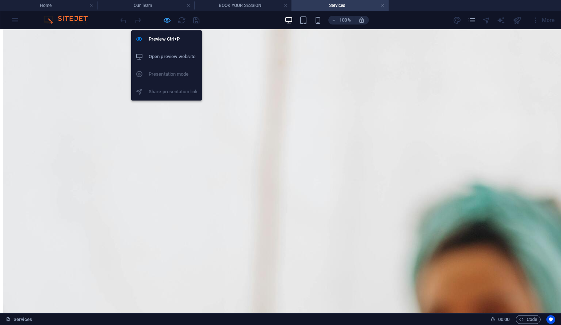
click at [164, 20] on icon "button" at bounding box center [167, 20] width 8 height 8
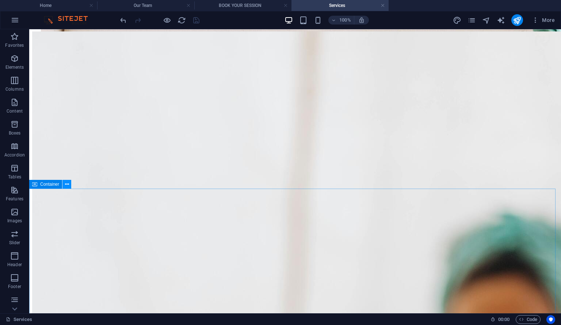
click at [67, 186] on icon at bounding box center [67, 185] width 4 height 8
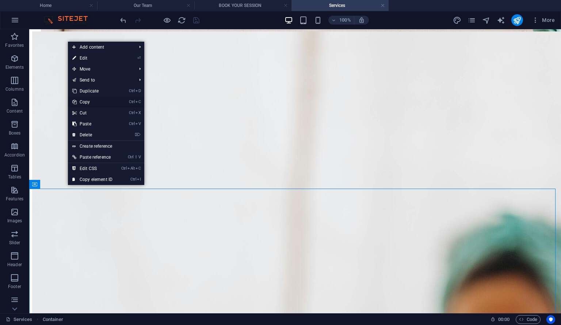
click at [90, 99] on link "Ctrl C Copy" at bounding box center [92, 101] width 49 height 11
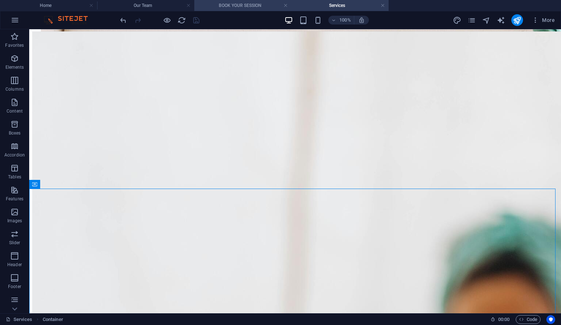
click at [249, 6] on h4 "BOOK YOUR SESSION" at bounding box center [242, 5] width 97 height 8
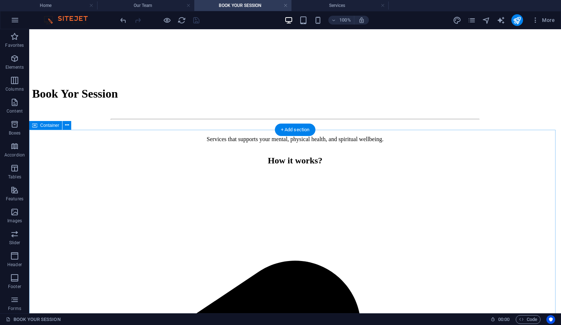
scroll to position [505, 0]
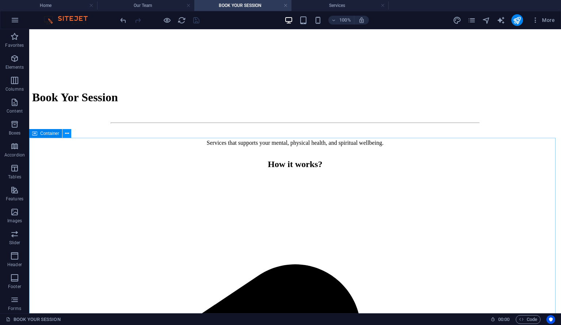
click at [67, 134] on icon at bounding box center [67, 134] width 4 height 8
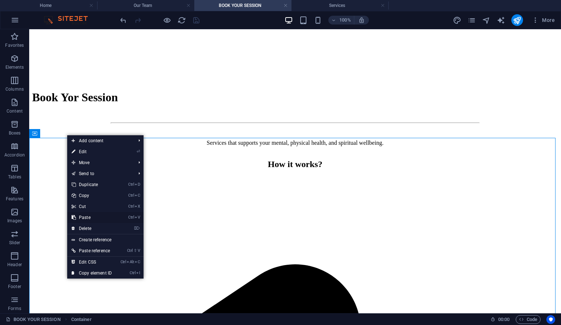
click at [90, 220] on link "Ctrl V Paste" at bounding box center [91, 217] width 49 height 11
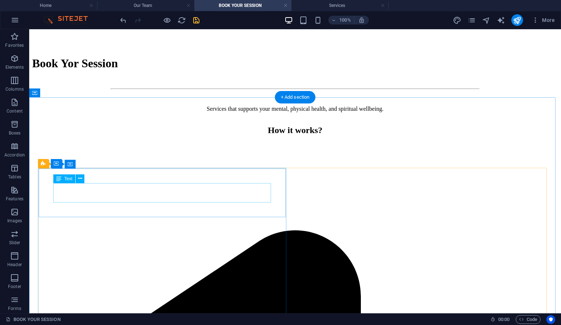
scroll to position [537, 0]
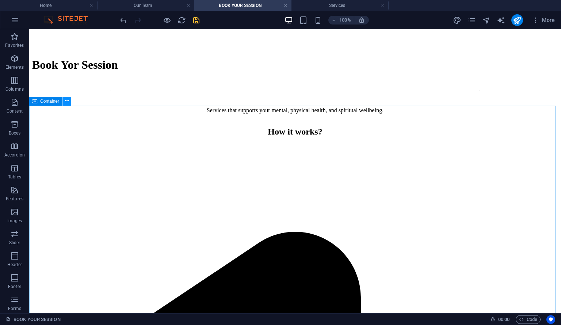
click at [67, 103] on icon at bounding box center [67, 101] width 4 height 8
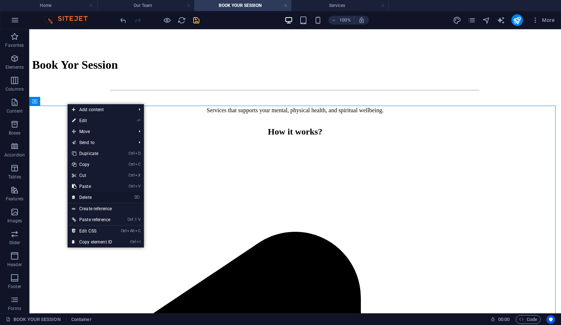
click at [83, 196] on link "⌦ Delete" at bounding box center [92, 197] width 49 height 11
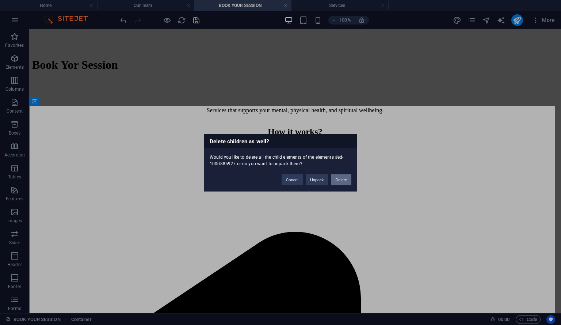
click at [338, 177] on button "Delete" at bounding box center [341, 179] width 20 height 11
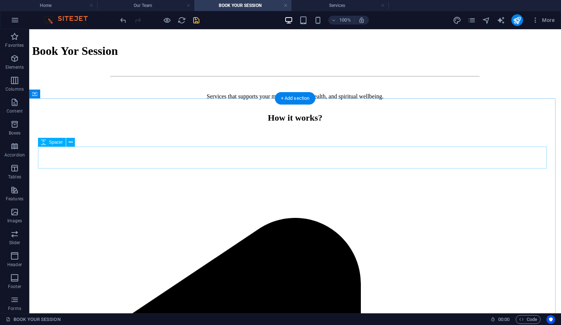
scroll to position [556, 0]
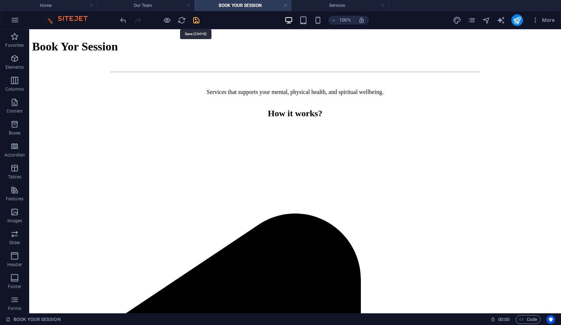
click at [197, 17] on icon "save" at bounding box center [196, 20] width 8 height 8
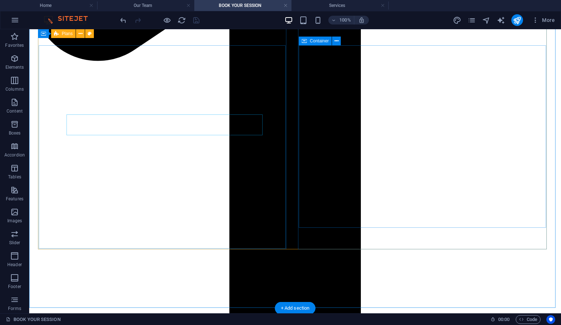
scroll to position [972, 0]
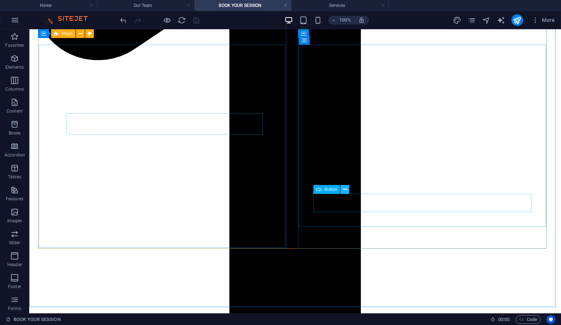
click at [344, 190] on icon at bounding box center [345, 190] width 4 height 8
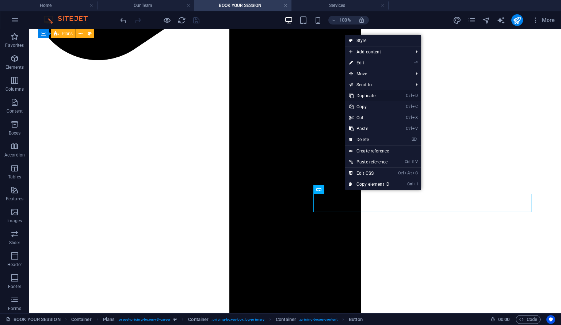
click at [369, 97] on link "Ctrl D Duplicate" at bounding box center [369, 95] width 49 height 11
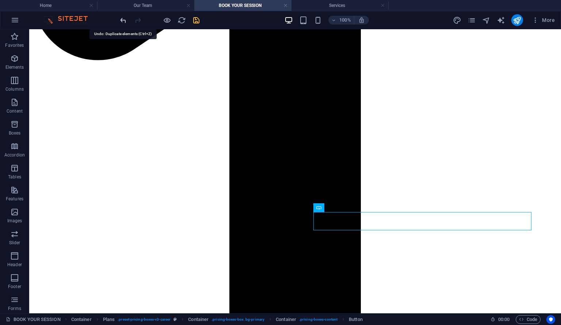
click at [125, 22] on icon "undo" at bounding box center [123, 20] width 8 height 8
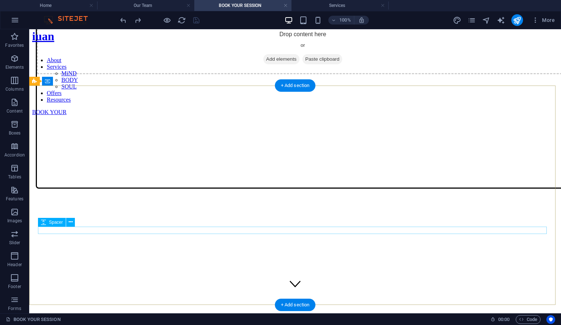
scroll to position [0, 0]
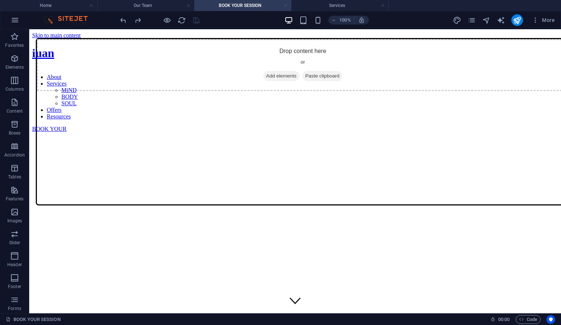
drag, startPoint x: 285, startPoint y: 6, endPoint x: 202, endPoint y: 15, distance: 82.7
click at [285, 6] on link at bounding box center [286, 5] width 4 height 7
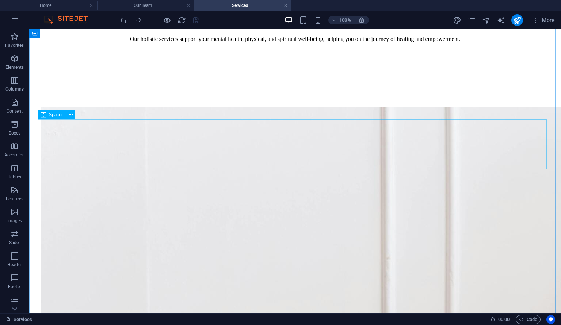
scroll to position [694, 0]
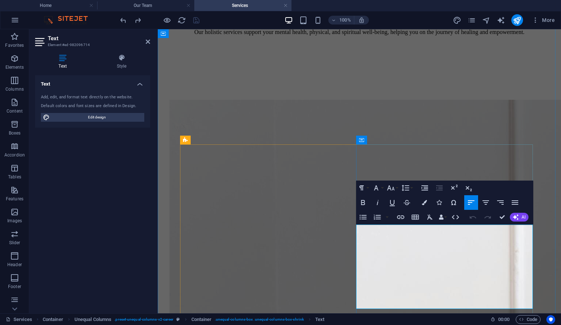
drag, startPoint x: 387, startPoint y: 242, endPoint x: 495, endPoint y: 234, distance: 108.5
click at [520, 218] on button "AI" at bounding box center [519, 217] width 19 height 9
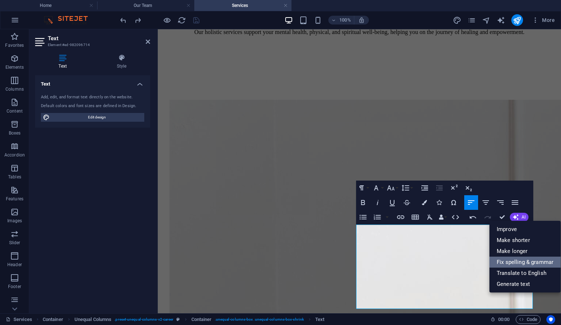
click at [512, 262] on link "Fix spelling & grammar" at bounding box center [525, 262] width 71 height 11
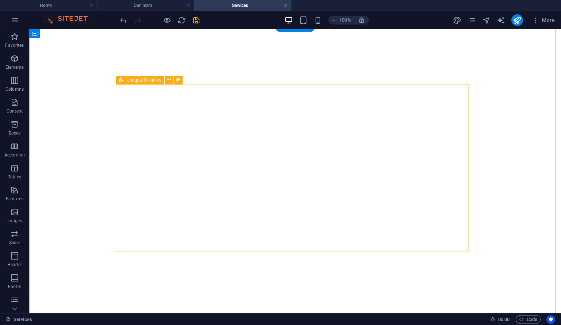
scroll to position [285, 0]
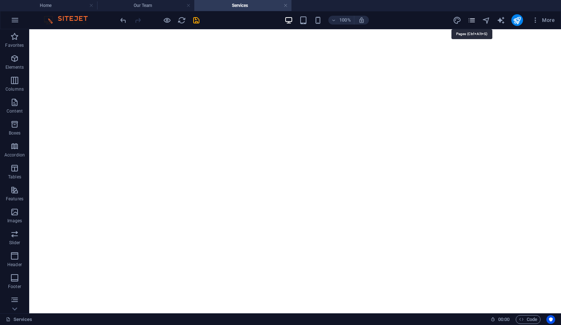
click at [474, 20] on icon "pages" at bounding box center [472, 20] width 8 height 8
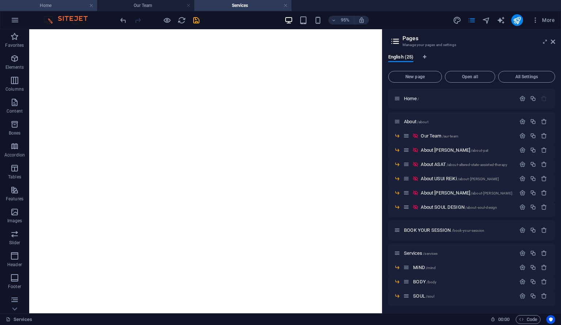
click at [63, 6] on h4 "Home" at bounding box center [48, 5] width 97 height 8
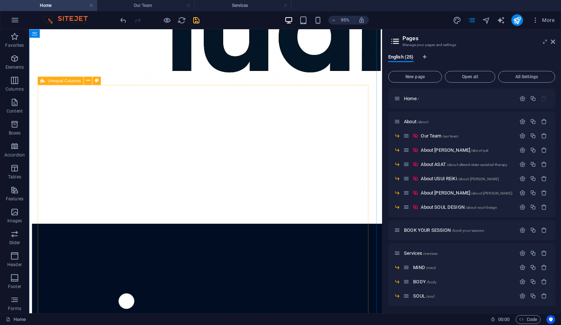
scroll to position [1134, 0]
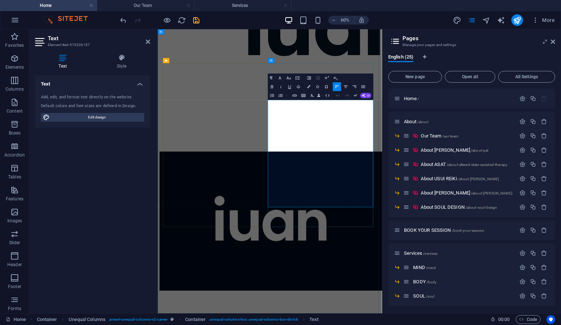
drag, startPoint x: 408, startPoint y: 183, endPoint x: 418, endPoint y: 166, distance: 20.2
copy p "with guided breathwork techniques to help you access deeper awareness in a safe…"
click at [223, 4] on h4 "Services" at bounding box center [242, 5] width 97 height 8
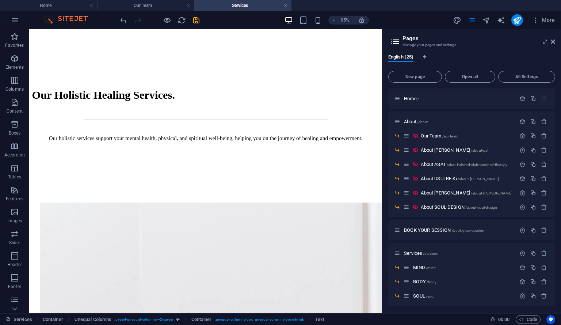
scroll to position [0, 0]
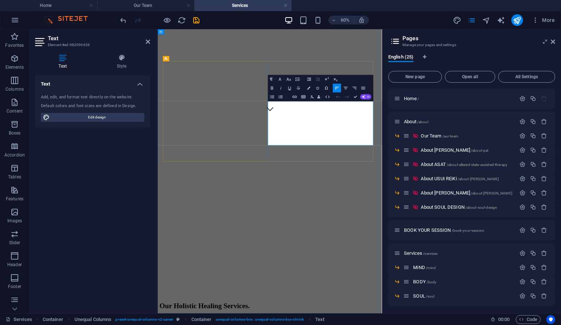
drag, startPoint x: 442, startPoint y: 189, endPoint x: 369, endPoint y: 183, distance: 72.9
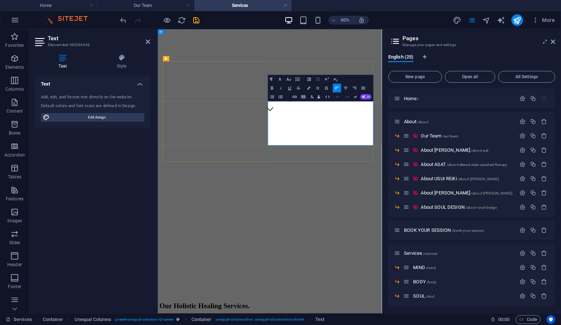
drag, startPoint x: 416, startPoint y: 234, endPoint x: 342, endPoint y: 156, distance: 107.6
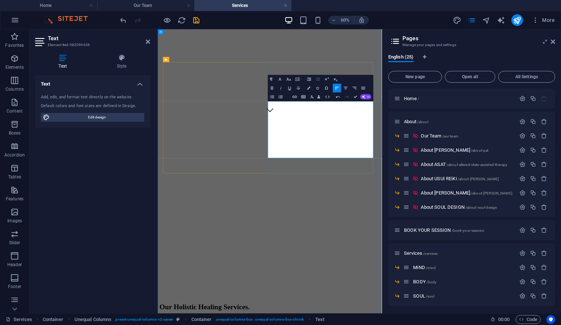
copy p "IUAN Space offers consultations and sessions in Altered State Assisted Therapy …"
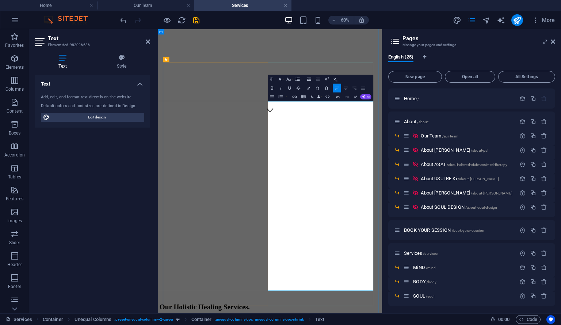
drag, startPoint x: 392, startPoint y: 241, endPoint x: 345, endPoint y: 158, distance: 95.7
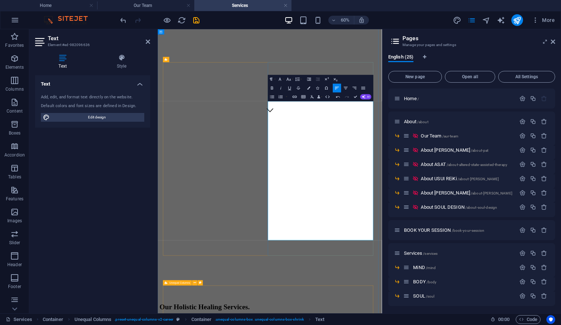
drag, startPoint x: 365, startPoint y: 164, endPoint x: 398, endPoint y: 156, distance: 33.9
click at [270, 89] on icon "button" at bounding box center [272, 88] width 5 height 5
drag, startPoint x: 493, startPoint y: 290, endPoint x: 404, endPoint y: 293, distance: 89.2
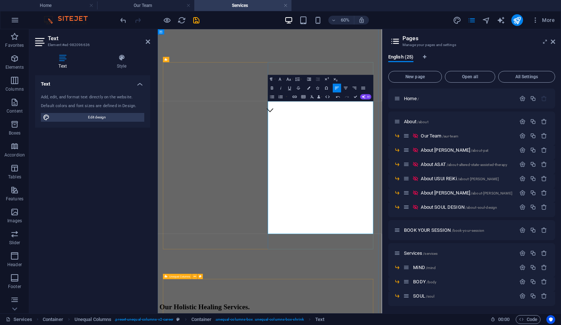
click at [274, 90] on icon "button" at bounding box center [272, 88] width 5 height 5
drag, startPoint x: 471, startPoint y: 302, endPoint x: 471, endPoint y: 354, distance: 51.9
click at [272, 88] on icon "button" at bounding box center [272, 88] width 5 height 5
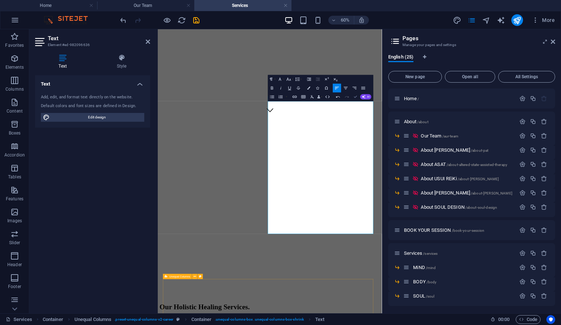
drag, startPoint x: 355, startPoint y: 94, endPoint x: 342, endPoint y: 70, distance: 27.5
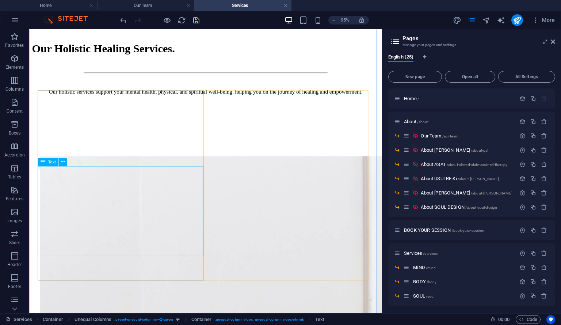
scroll to position [699, 0]
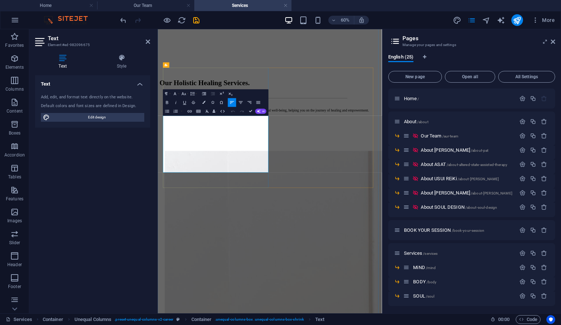
drag, startPoint x: 294, startPoint y: 261, endPoint x: 167, endPoint y: 180, distance: 150.7
copy p "BODY Therapy is rooted in [PERSON_NAME] and [PERSON_NAME] energy healing techni…"
drag, startPoint x: 296, startPoint y: 261, endPoint x: 162, endPoint y: 179, distance: 156.1
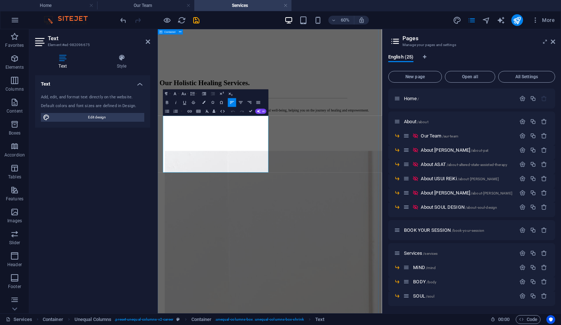
copy p "BODY Therapy is rooted in [PERSON_NAME] and [PERSON_NAME] energy healing techni…"
